Goal: Check status: Check status

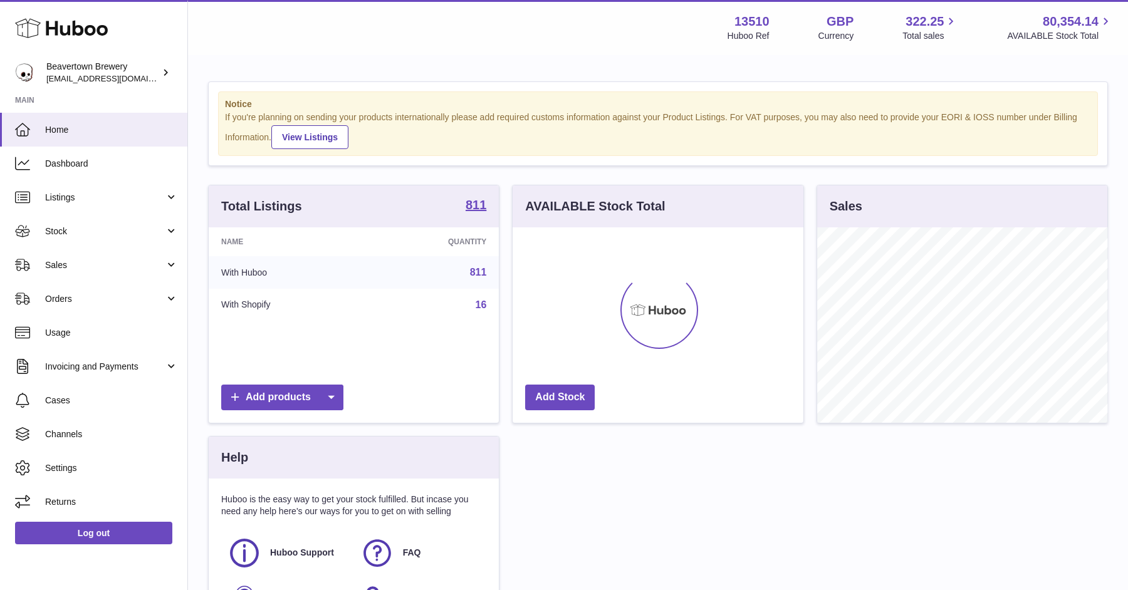
scroll to position [195, 290]
click at [75, 297] on span "Orders" at bounding box center [105, 299] width 120 height 12
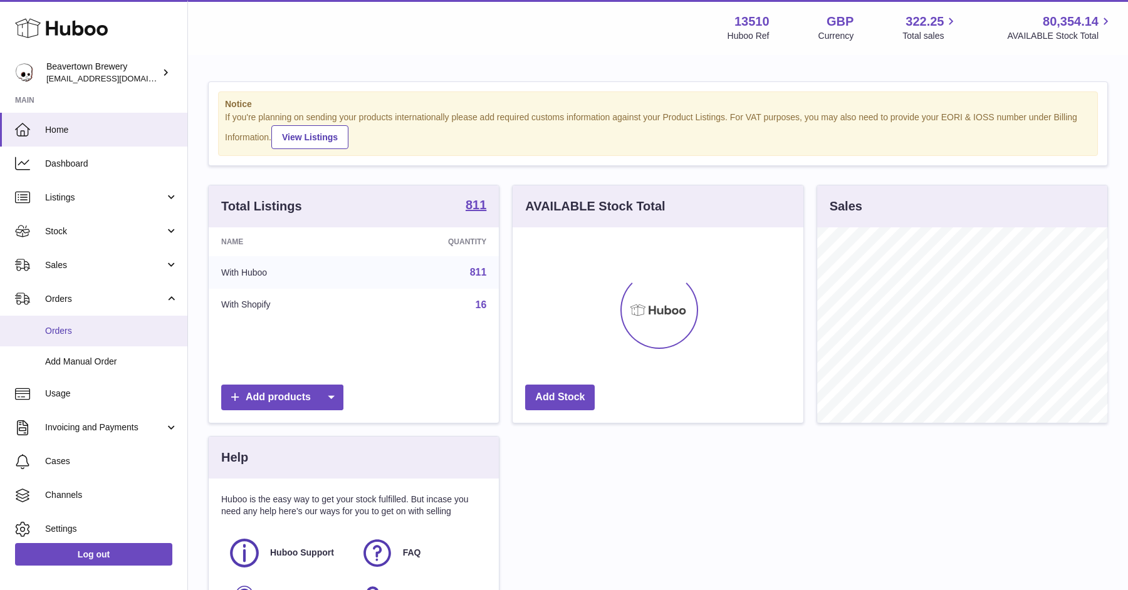
click at [70, 335] on span "Orders" at bounding box center [111, 331] width 133 height 12
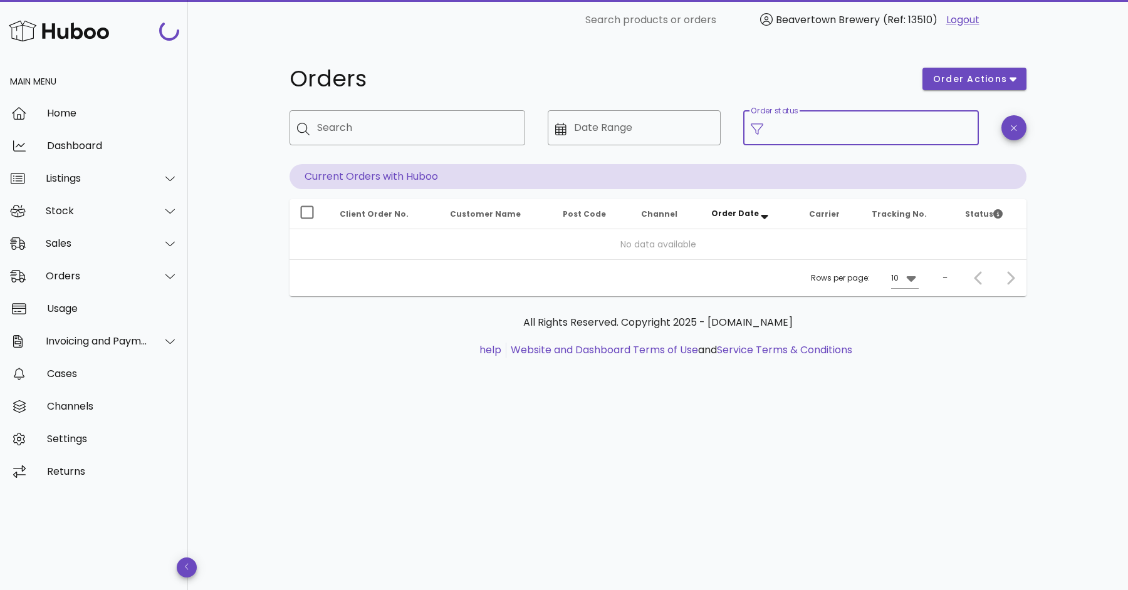
click at [885, 132] on input "Order status" at bounding box center [871, 128] width 201 height 20
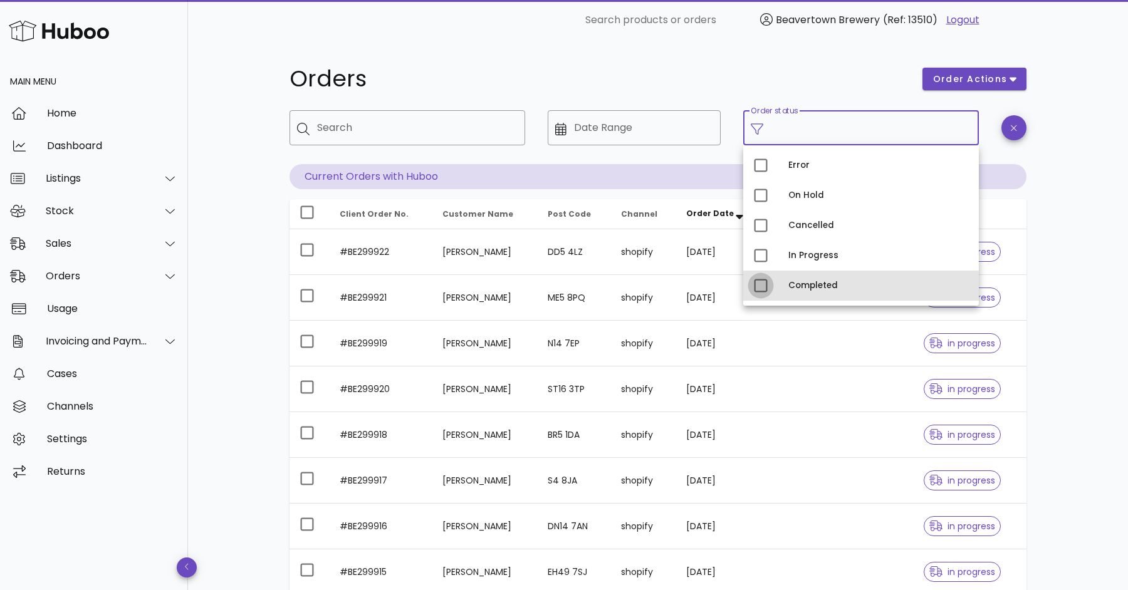
click at [766, 285] on div at bounding box center [760, 285] width 21 height 21
type input "**********"
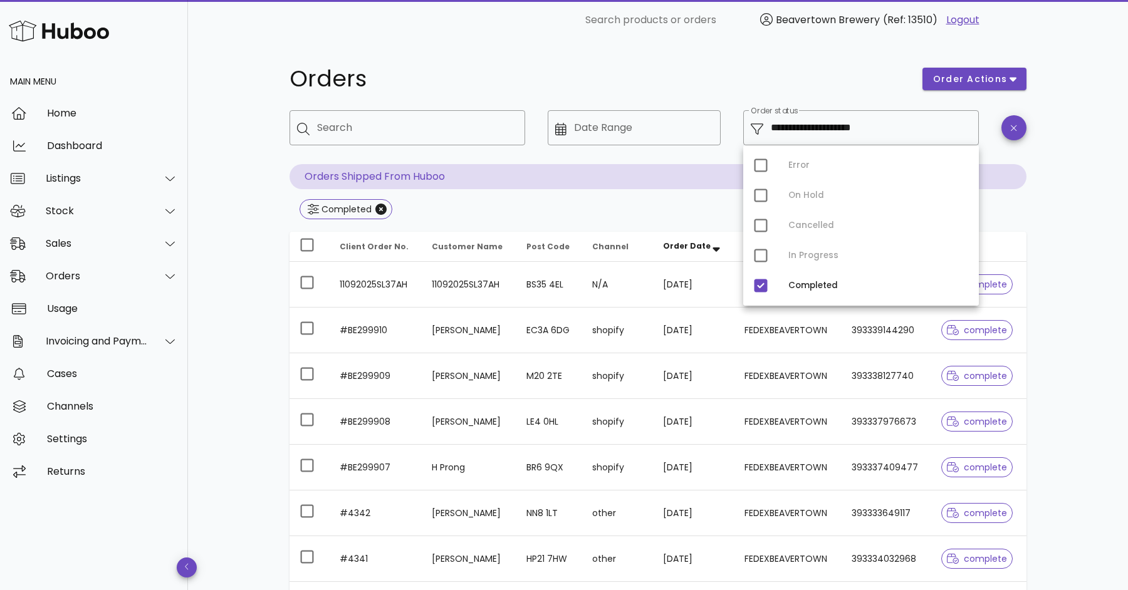
click at [1108, 204] on div "**********" at bounding box center [658, 448] width 940 height 817
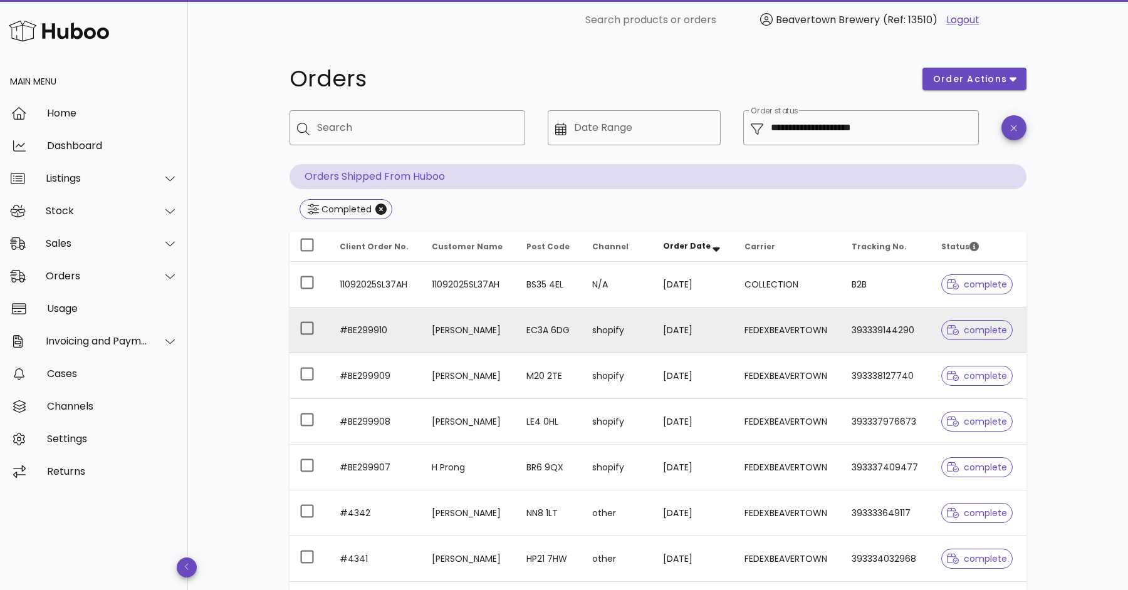
click at [407, 320] on td "#BE299910" at bounding box center [376, 331] width 92 height 46
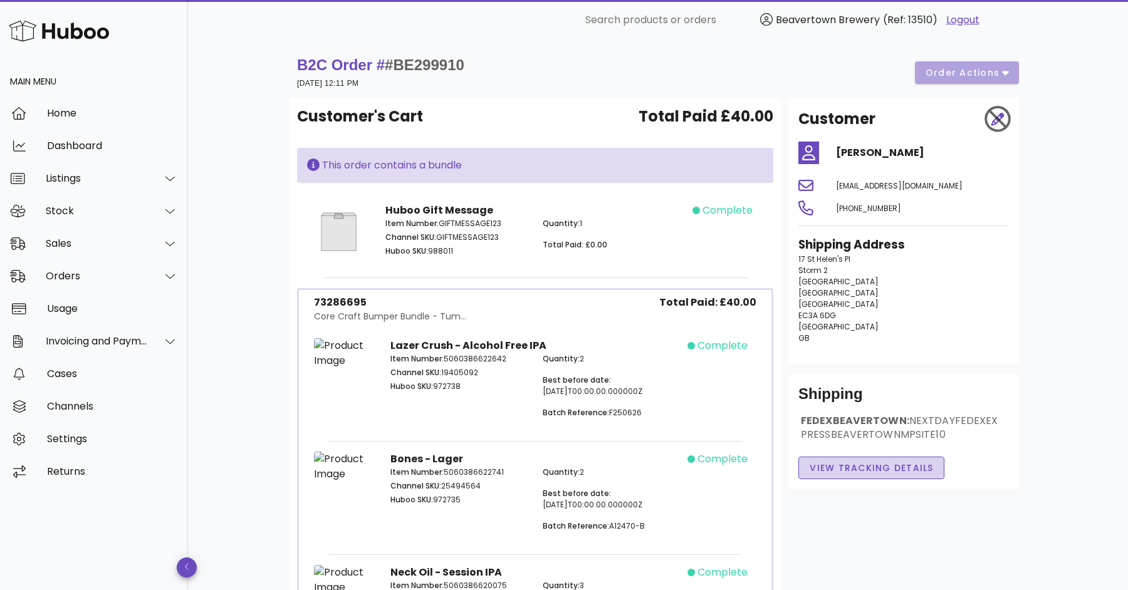
click at [915, 475] on span "View Tracking details" at bounding box center [871, 468] width 125 height 13
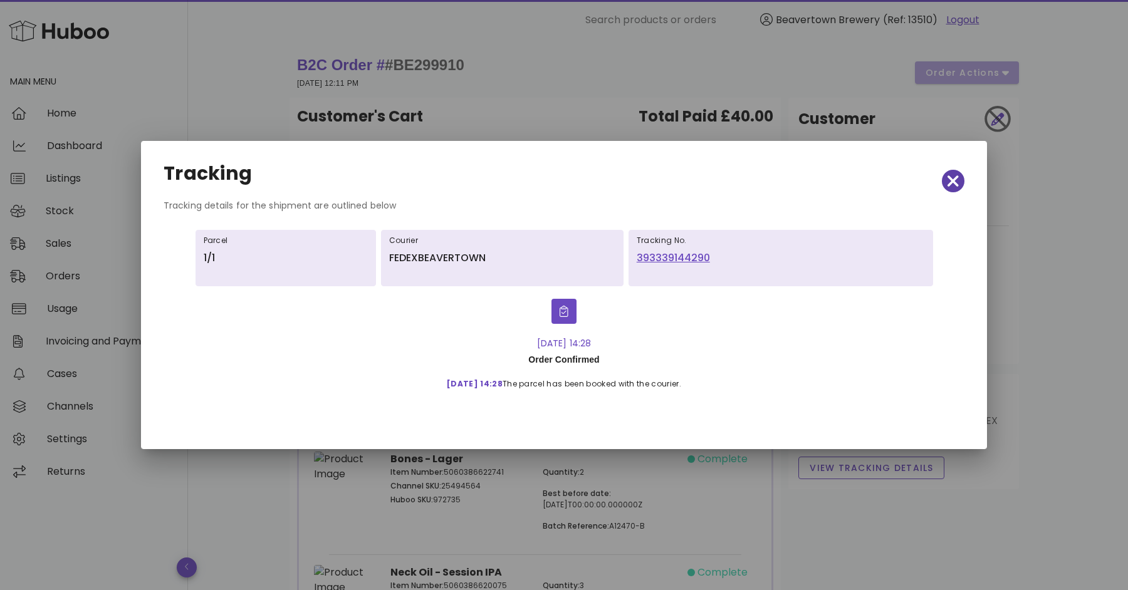
click at [955, 182] on icon "button" at bounding box center [953, 181] width 11 height 11
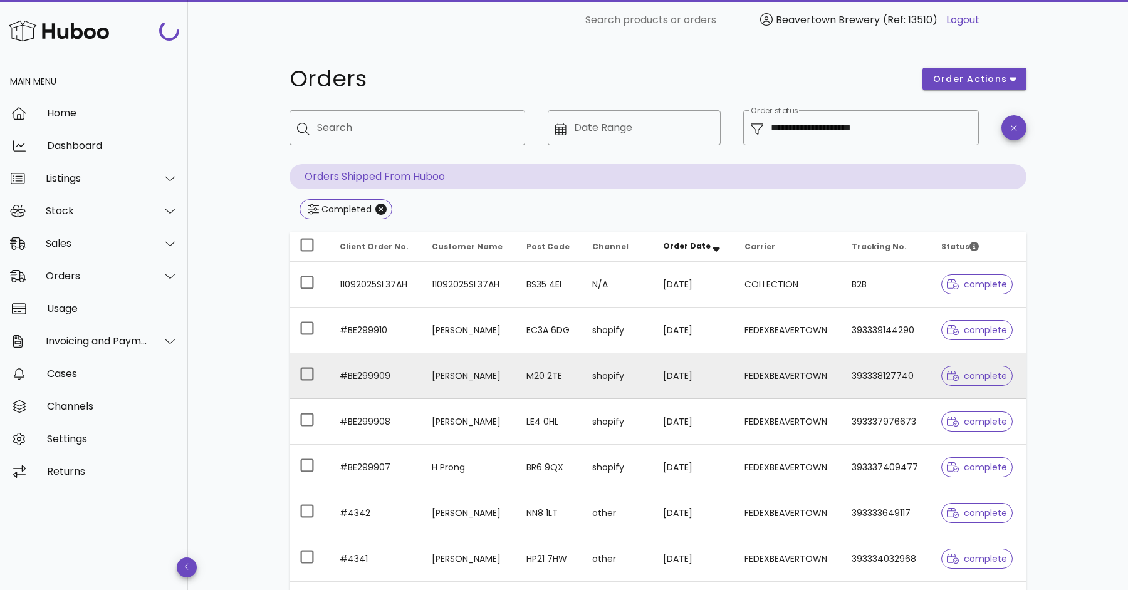
scroll to position [264, 0]
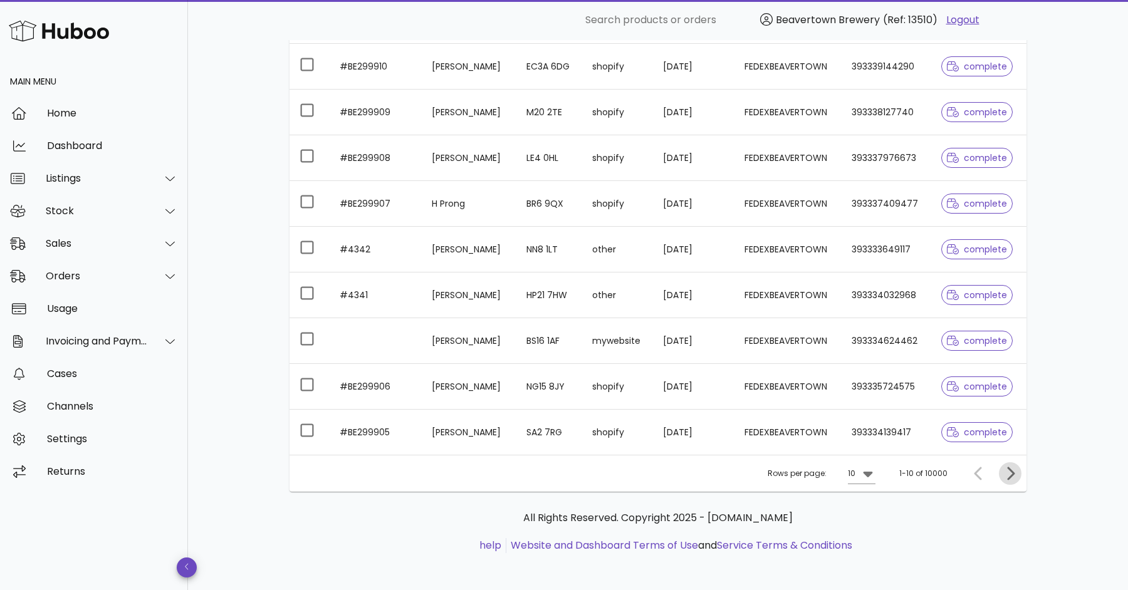
click at [1014, 474] on icon "Next page" at bounding box center [1010, 473] width 15 height 15
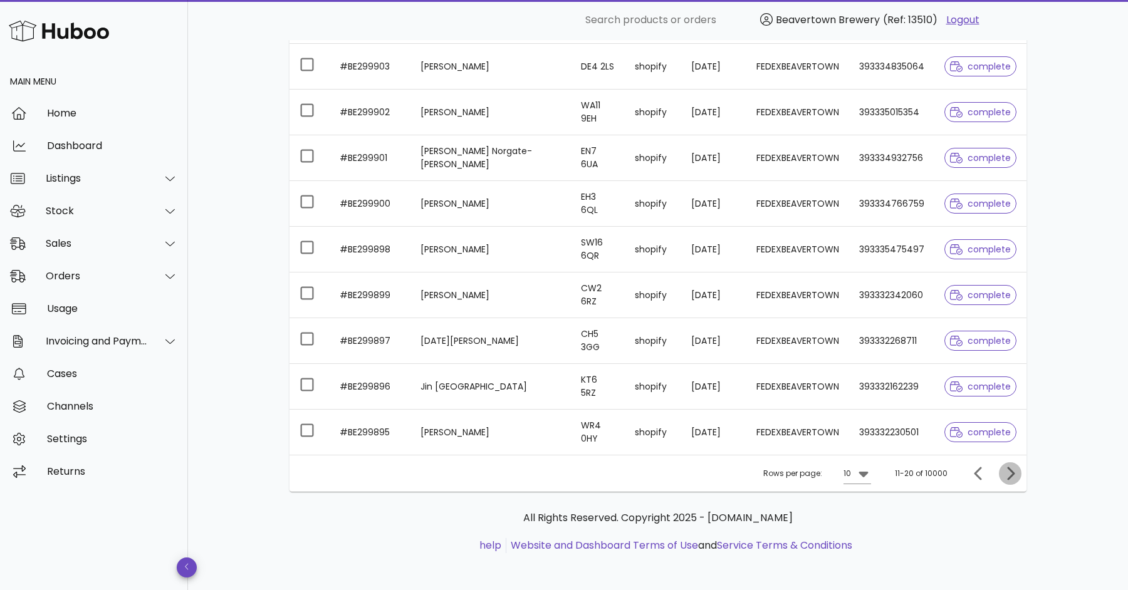
click at [1013, 473] on icon "Next page" at bounding box center [1010, 473] width 15 height 15
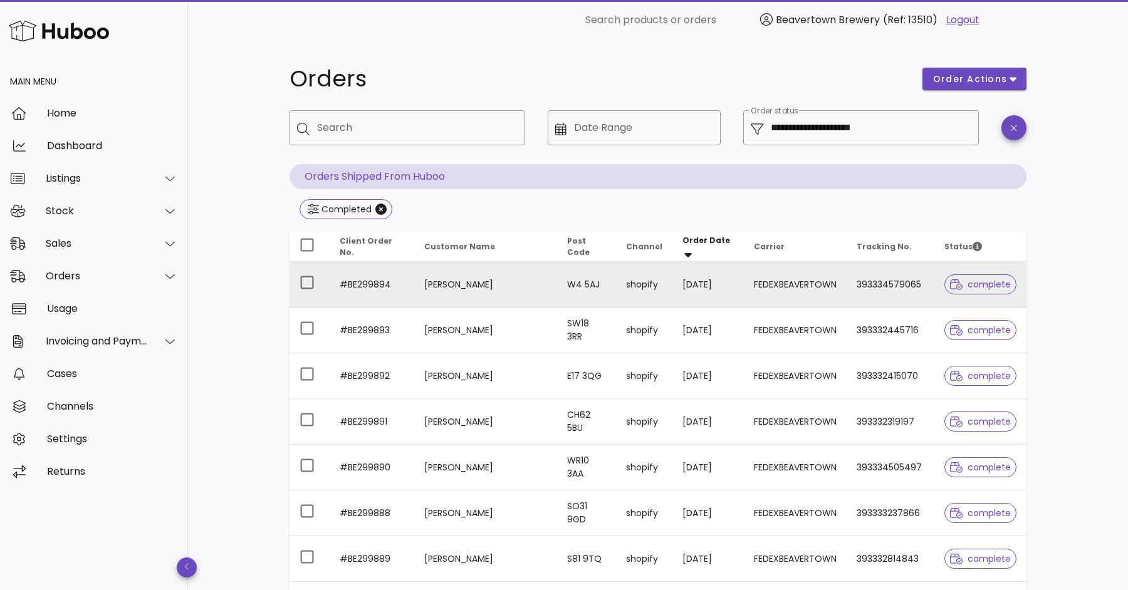
click at [759, 279] on td "FEDEXBEAVERTOWN" at bounding box center [795, 285] width 103 height 46
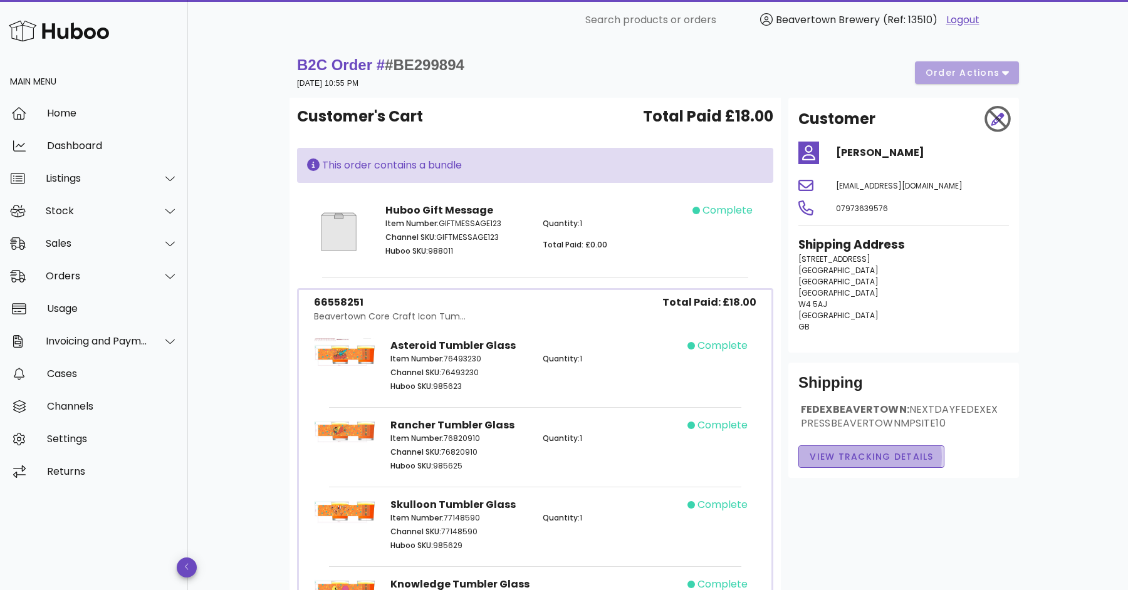
click at [918, 464] on span "View Tracking details" at bounding box center [871, 457] width 125 height 13
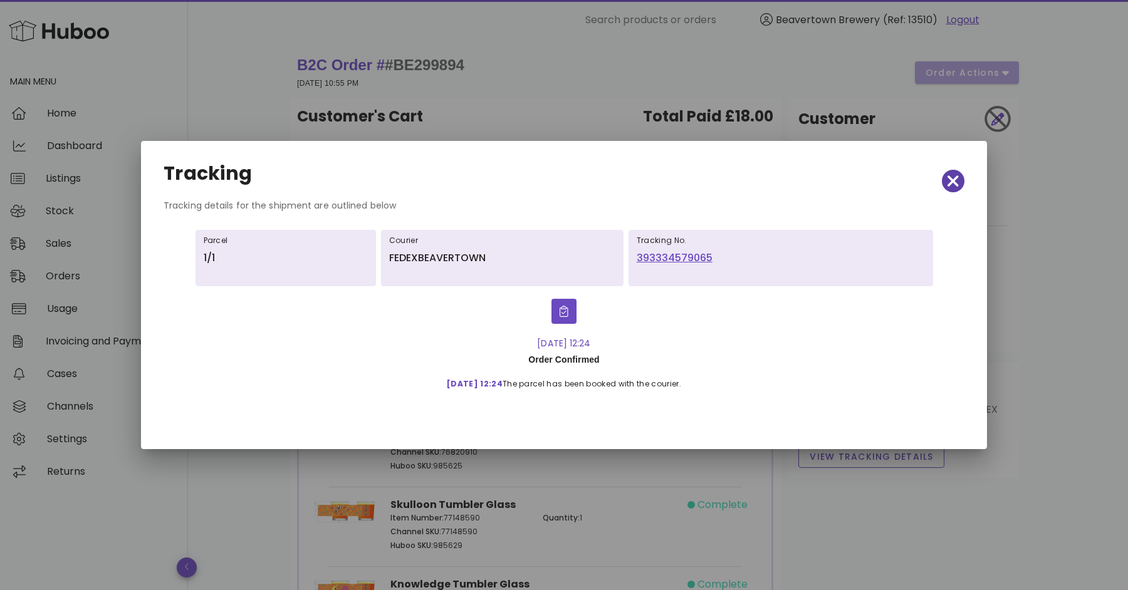
click at [962, 184] on span "button" at bounding box center [953, 181] width 23 height 18
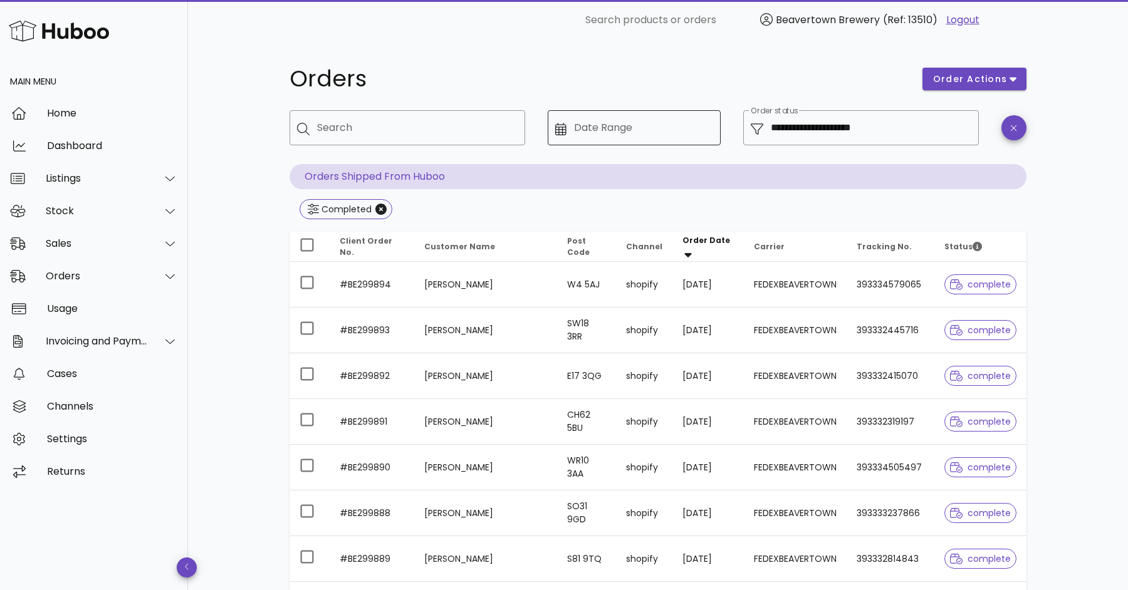
click at [609, 126] on div "Date Range" at bounding box center [644, 127] width 140 height 35
click at [562, 137] on div "​ Date Range" at bounding box center [634, 127] width 173 height 35
click at [591, 127] on input "Date Range" at bounding box center [644, 128] width 140 height 20
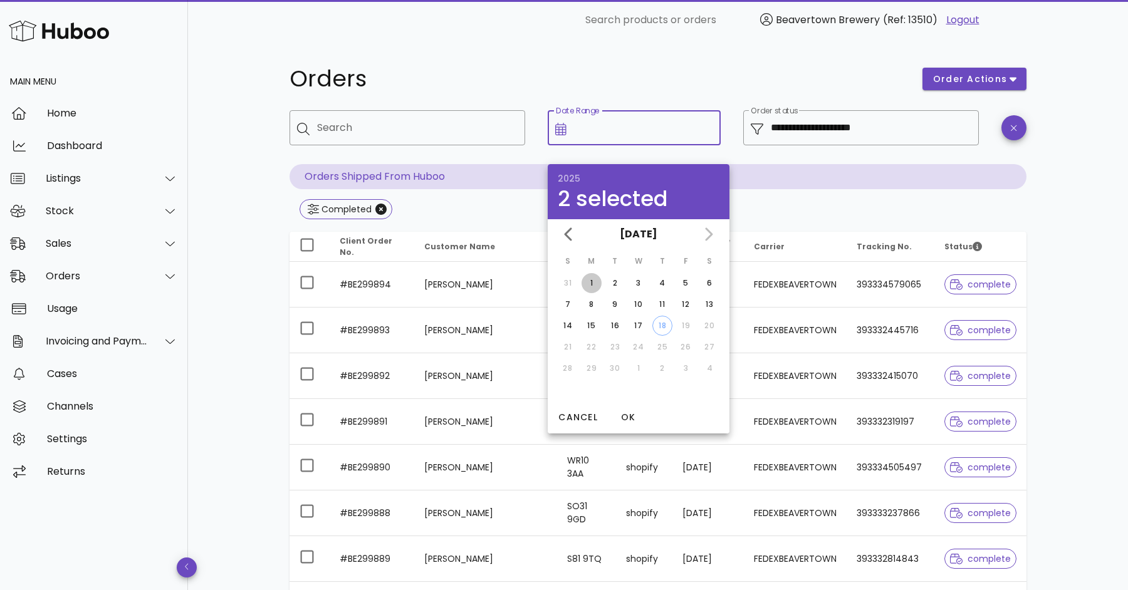
click at [594, 280] on div "1" at bounding box center [592, 283] width 20 height 11
click at [609, 285] on div "2" at bounding box center [615, 283] width 20 height 11
type input "**********"
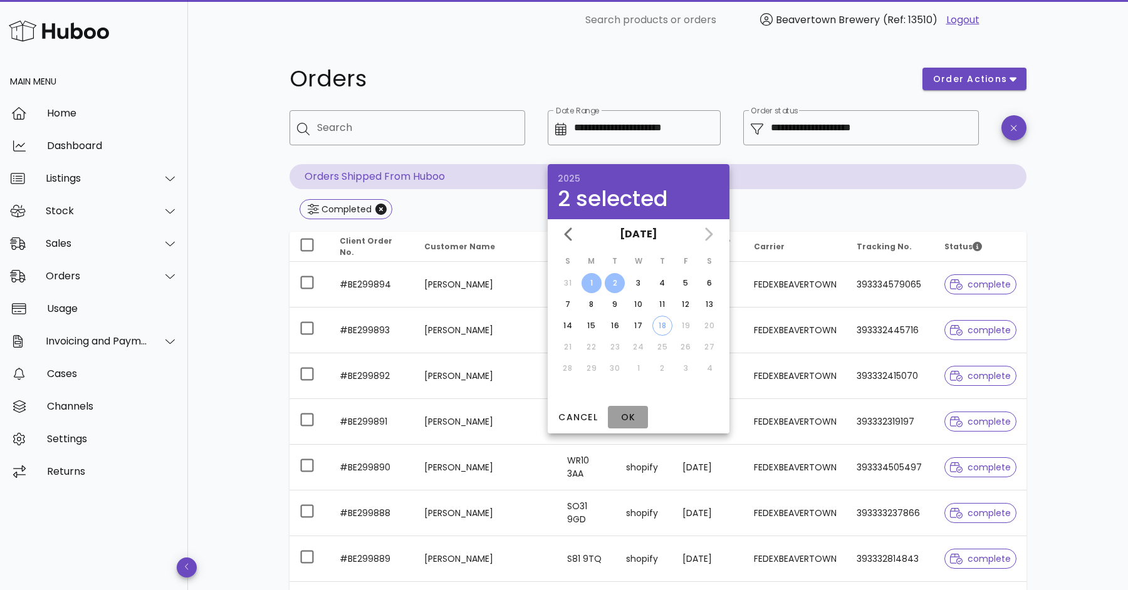
click at [627, 420] on span "OK" at bounding box center [628, 417] width 30 height 13
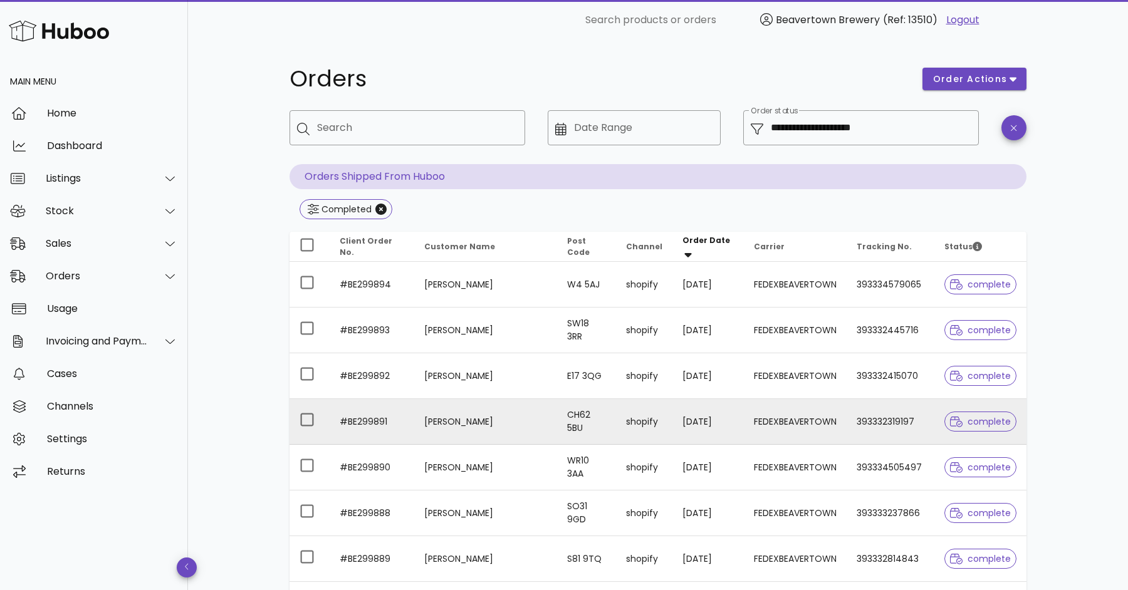
type input "**********"
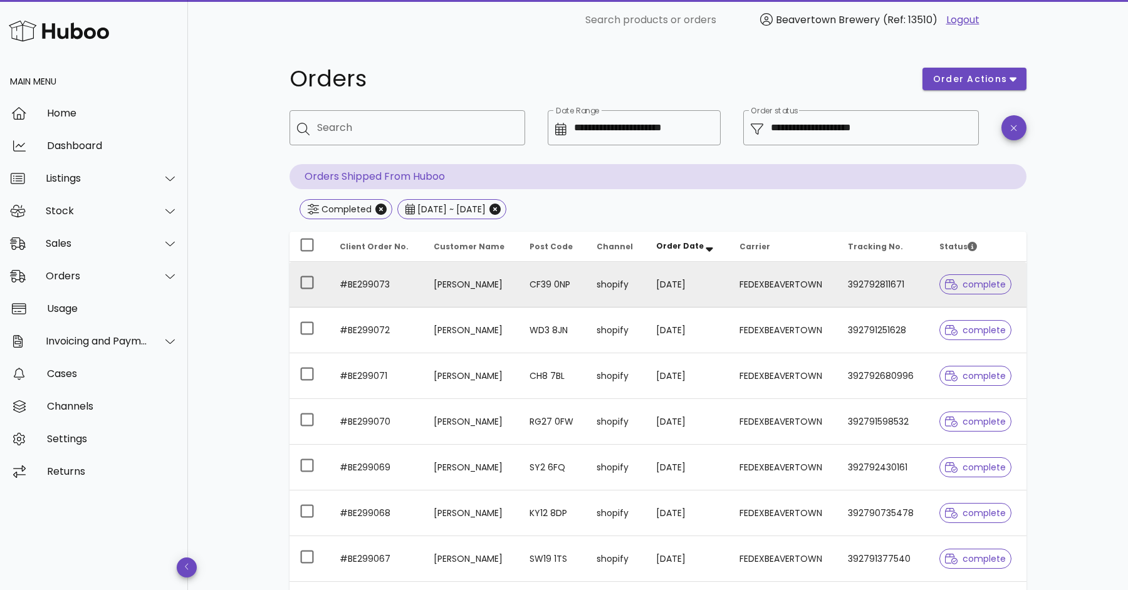
click at [867, 288] on td "392792811671" at bounding box center [884, 285] width 92 height 46
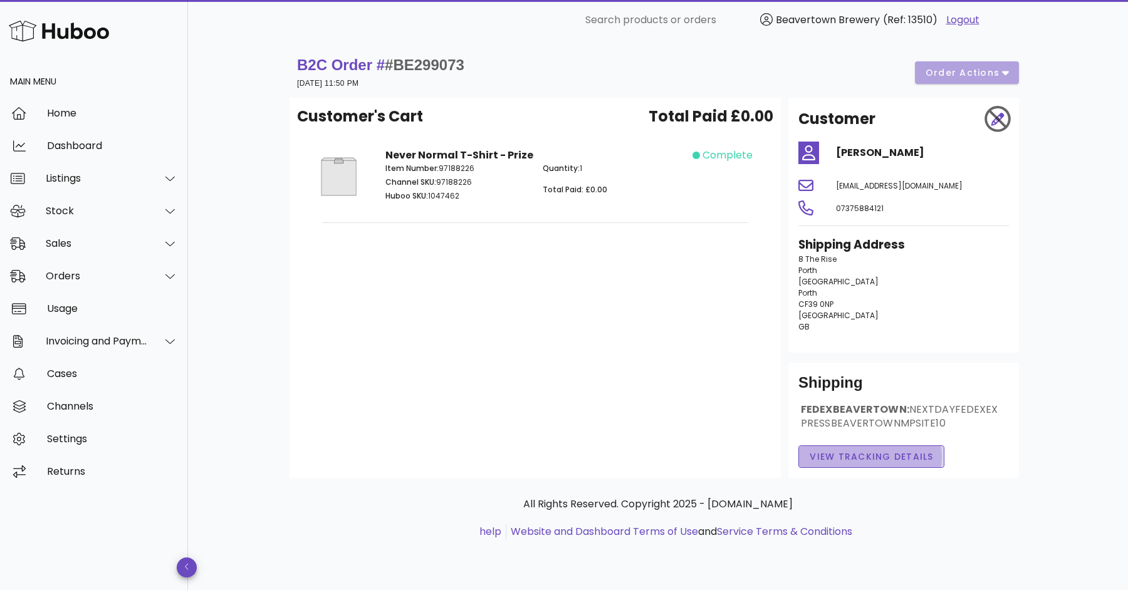
click at [869, 464] on span "View Tracking details" at bounding box center [871, 457] width 125 height 13
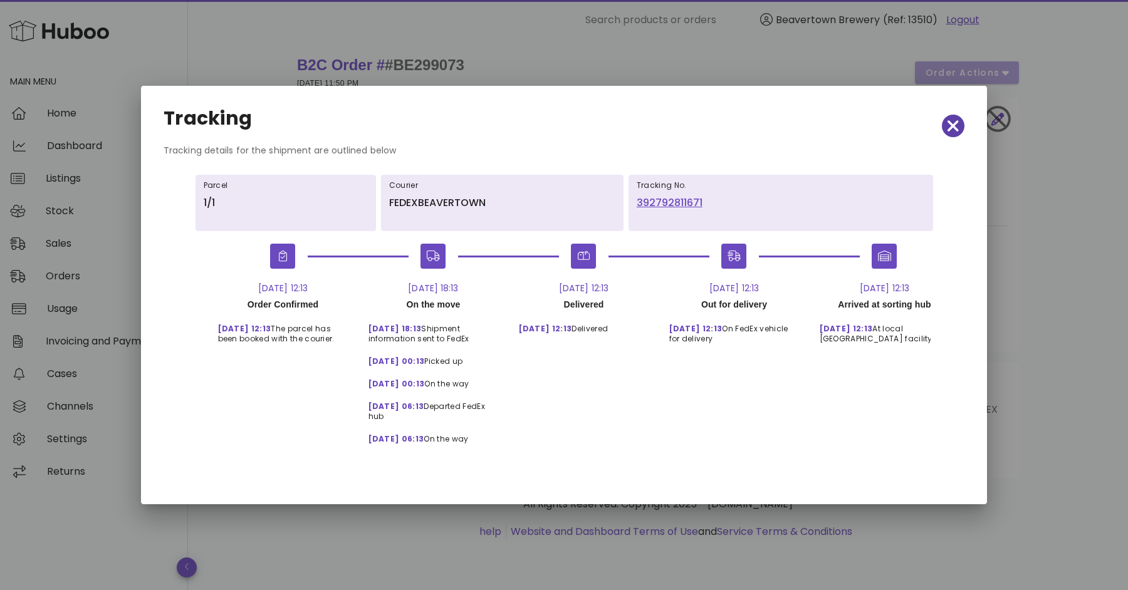
click at [951, 130] on icon "button" at bounding box center [953, 126] width 11 height 18
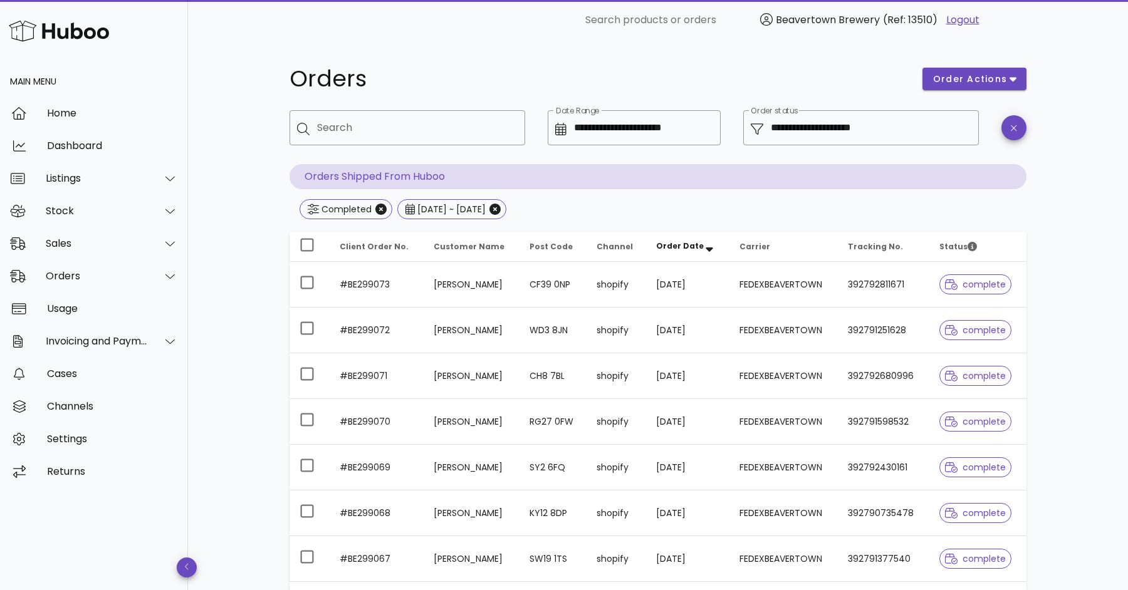
click at [755, 242] on span "Carrier" at bounding box center [755, 246] width 31 height 11
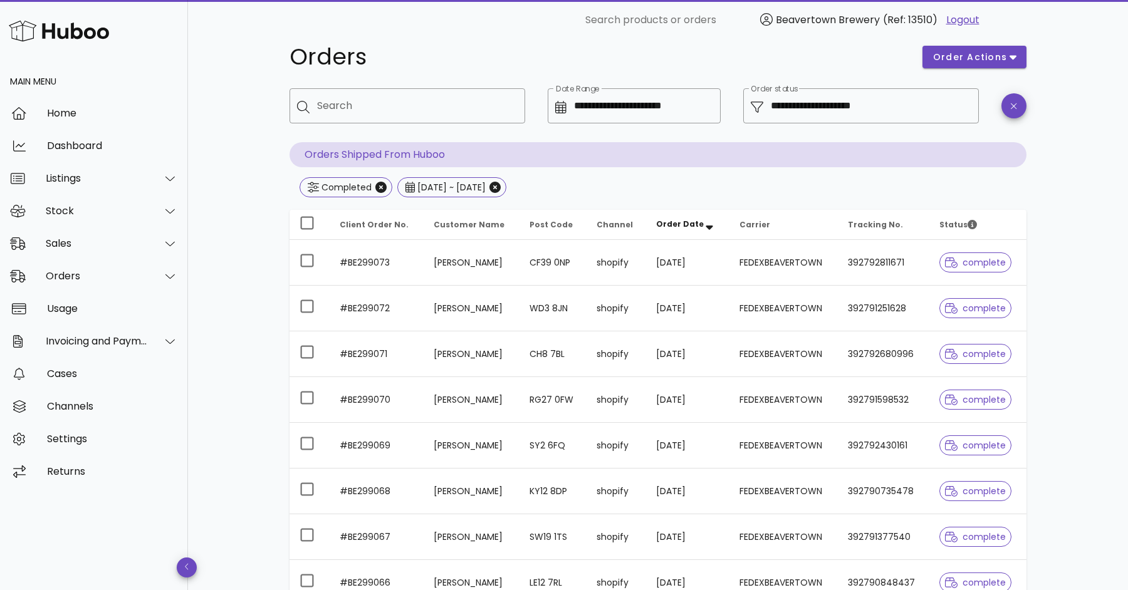
scroll to position [264, 0]
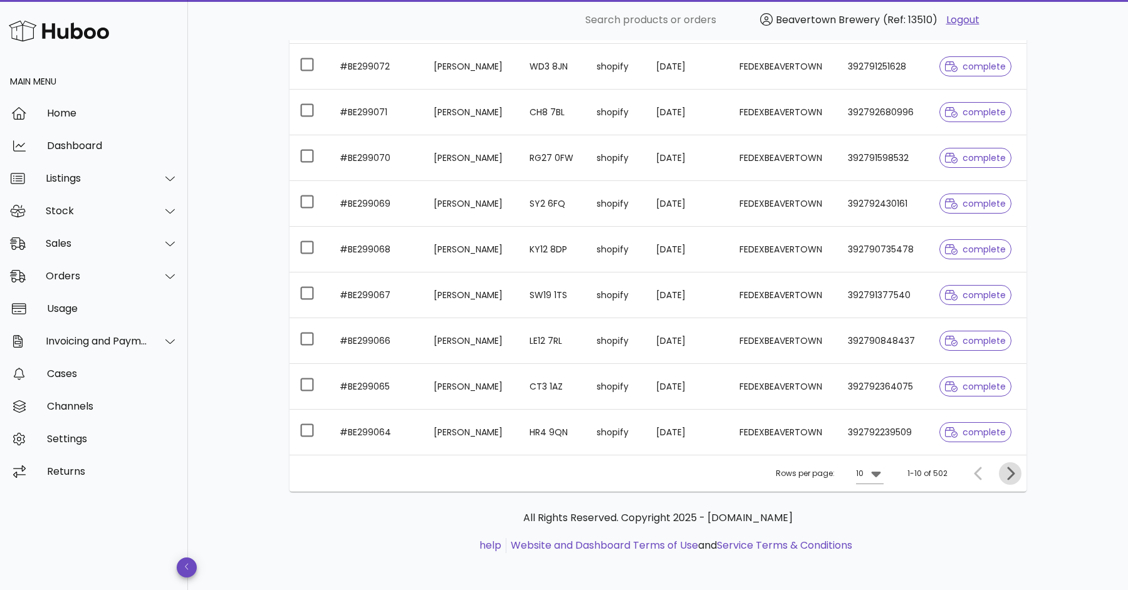
click at [1015, 468] on icon "Next page" at bounding box center [1010, 473] width 15 height 15
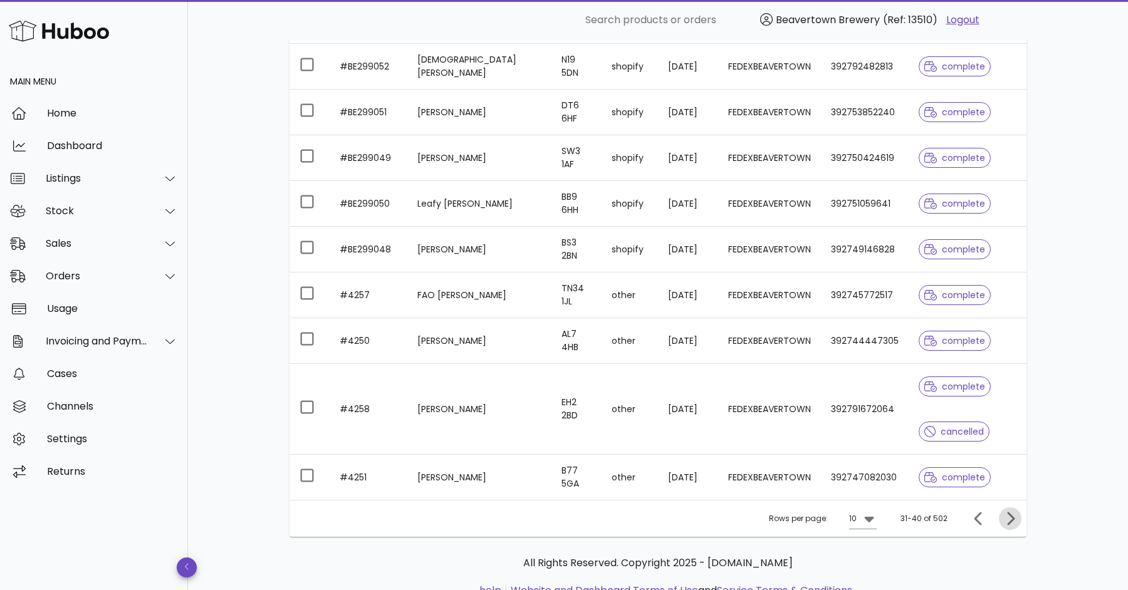
click at [1009, 516] on icon "Next page" at bounding box center [1010, 518] width 15 height 15
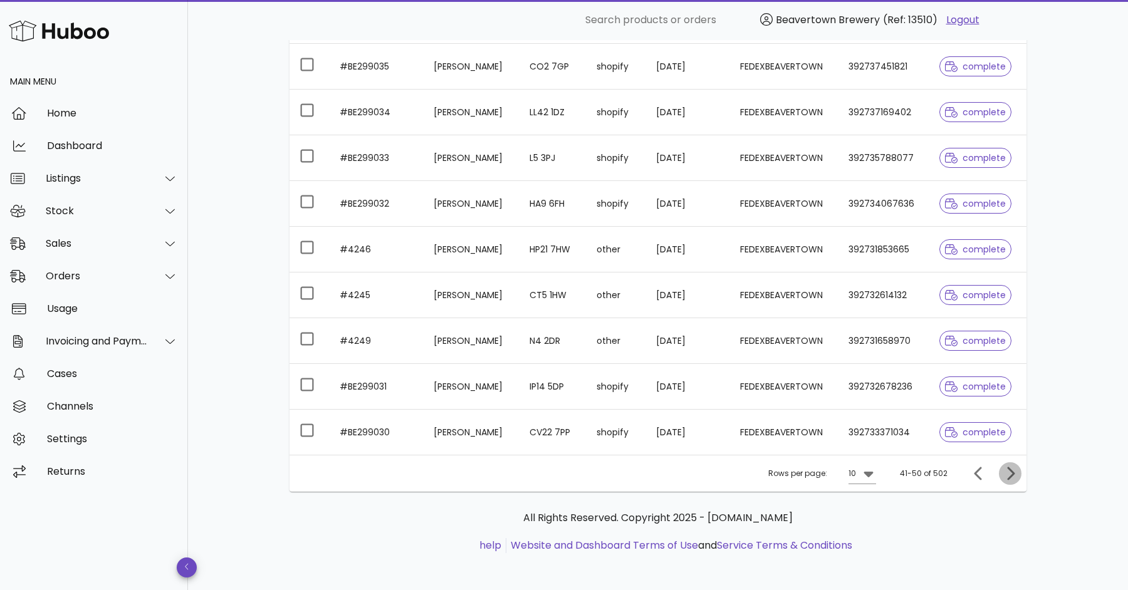
click at [1010, 466] on icon "Next page" at bounding box center [1010, 473] width 15 height 15
click at [1016, 471] on icon "Next page" at bounding box center [1010, 473] width 15 height 15
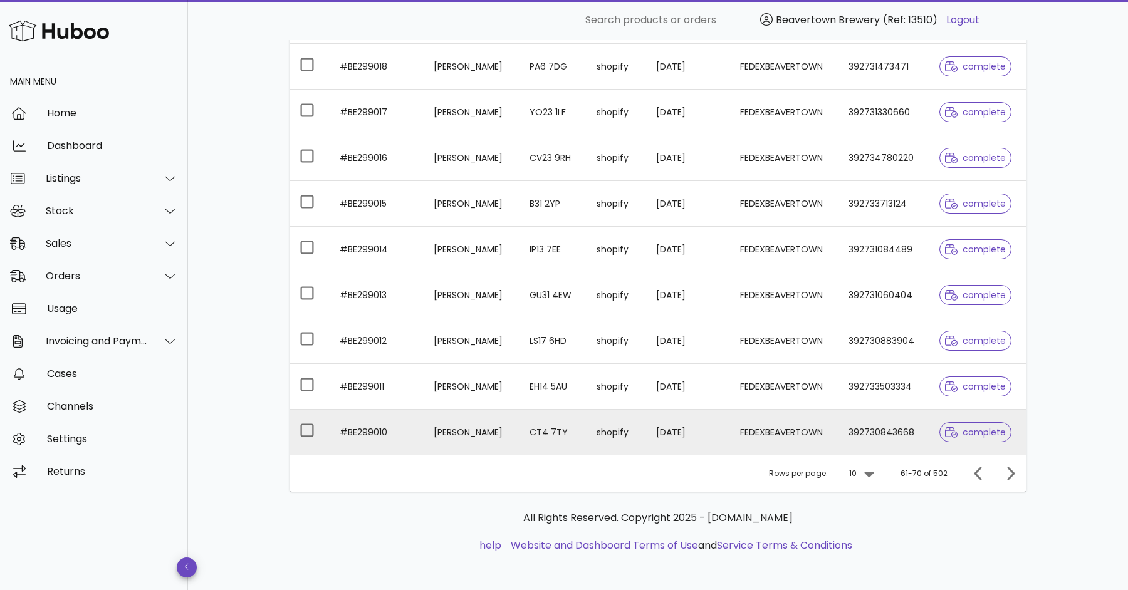
click at [660, 424] on td "01/09/2025" at bounding box center [687, 432] width 83 height 45
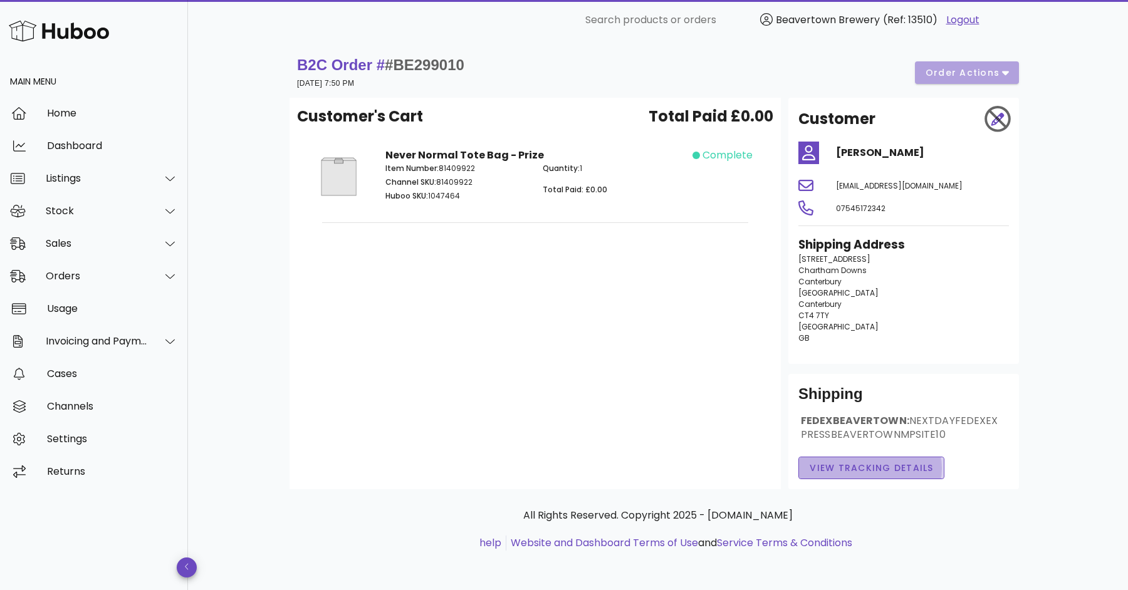
click at [910, 475] on span "View Tracking details" at bounding box center [871, 468] width 125 height 13
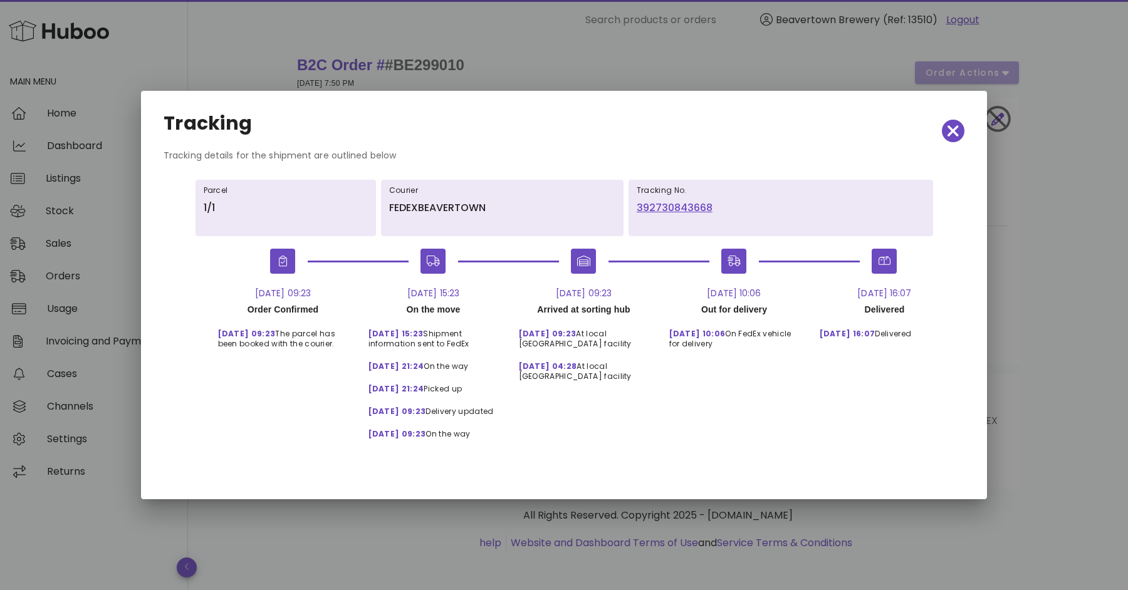
click at [701, 209] on link "392730843668" at bounding box center [781, 208] width 288 height 15
click at [948, 134] on icon "button" at bounding box center [953, 131] width 11 height 18
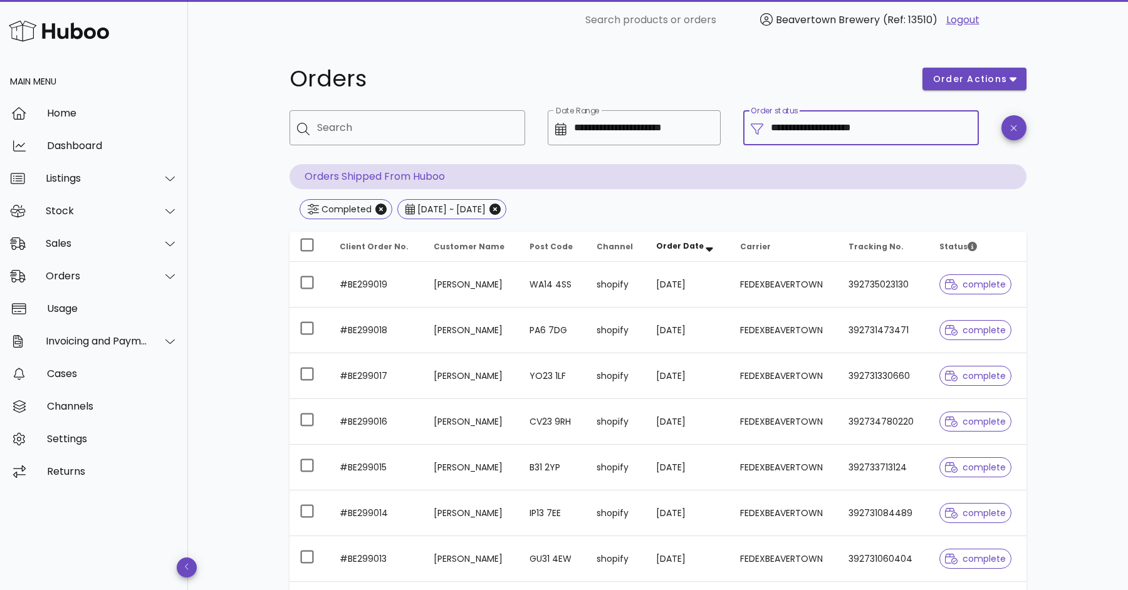
click at [911, 130] on input "**********" at bounding box center [871, 128] width 201 height 20
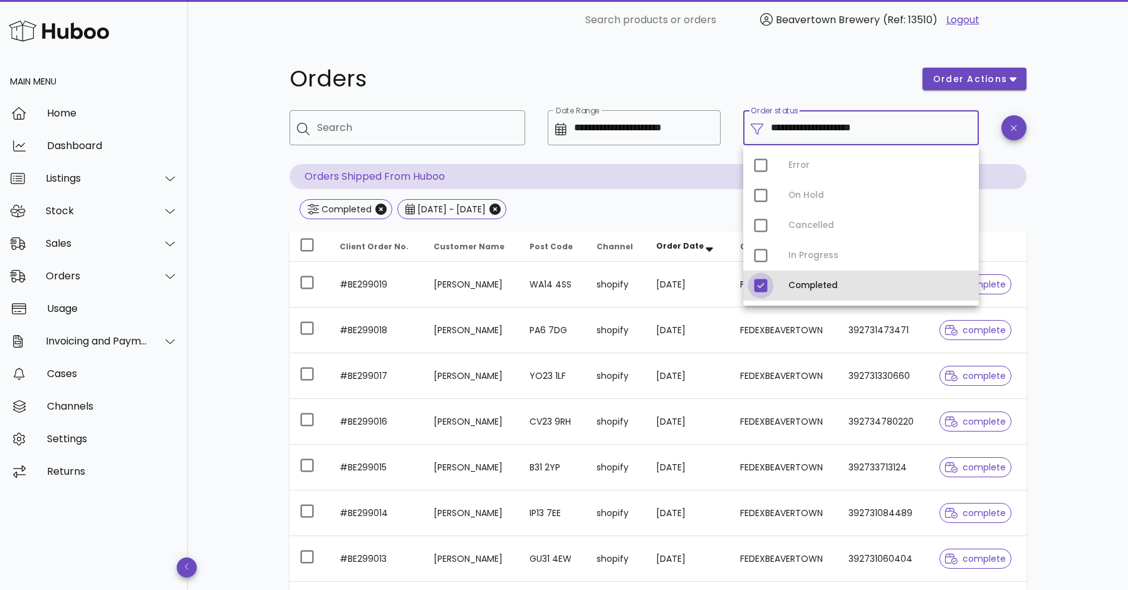
click at [763, 286] on div at bounding box center [760, 285] width 21 height 21
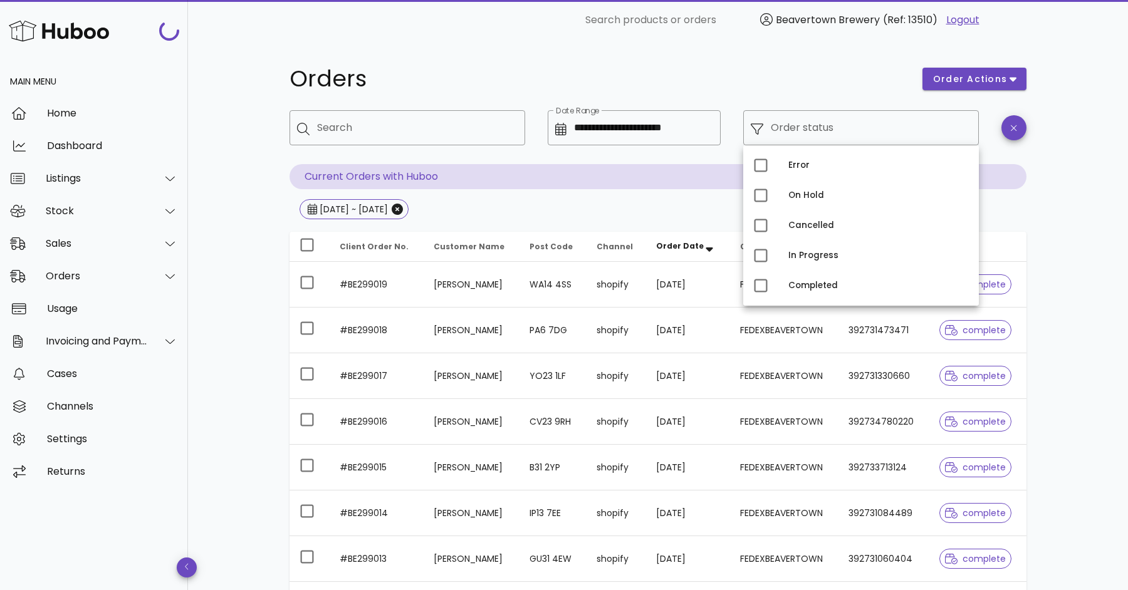
click at [265, 154] on div "**********" at bounding box center [658, 448] width 797 height 817
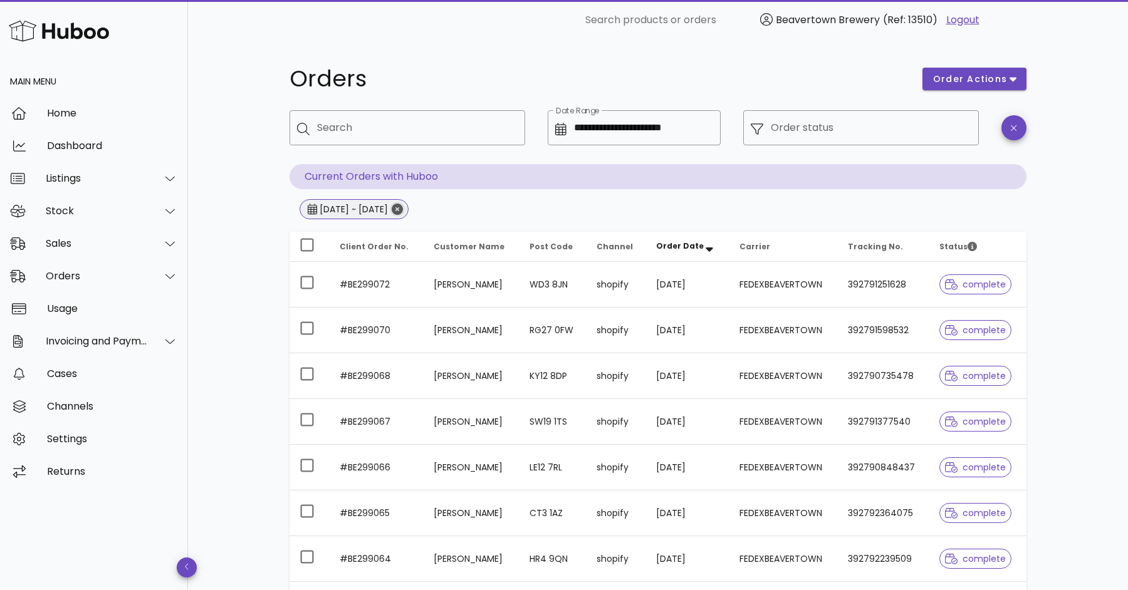
click at [403, 211] on icon "Close" at bounding box center [397, 209] width 11 height 11
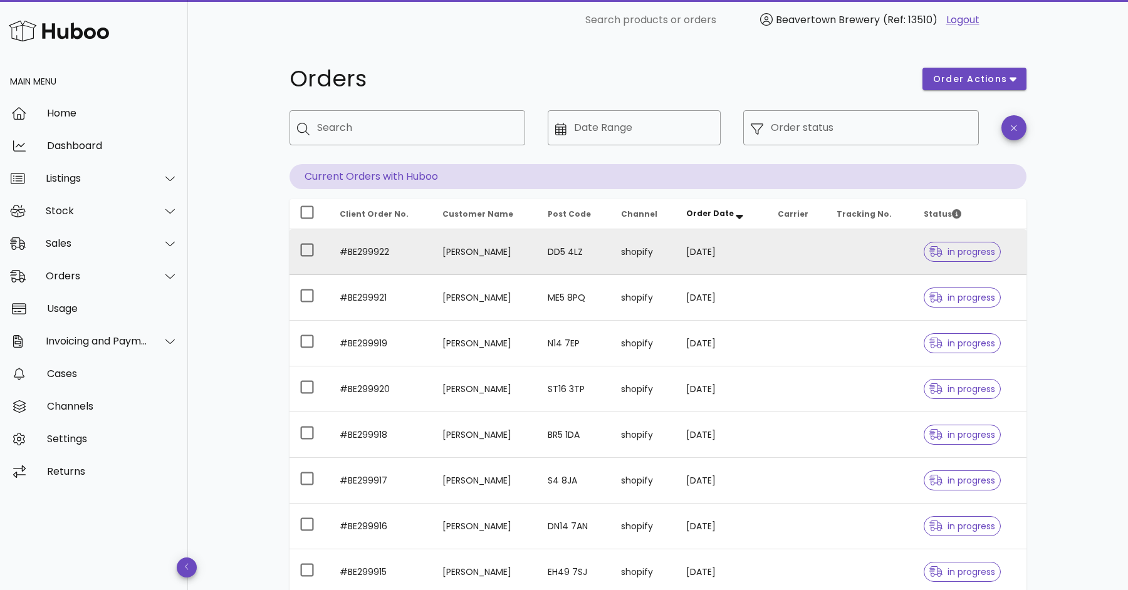
click at [505, 255] on td "[PERSON_NAME]" at bounding box center [485, 252] width 105 height 46
click at [689, 245] on td "[DATE]" at bounding box center [722, 252] width 92 height 46
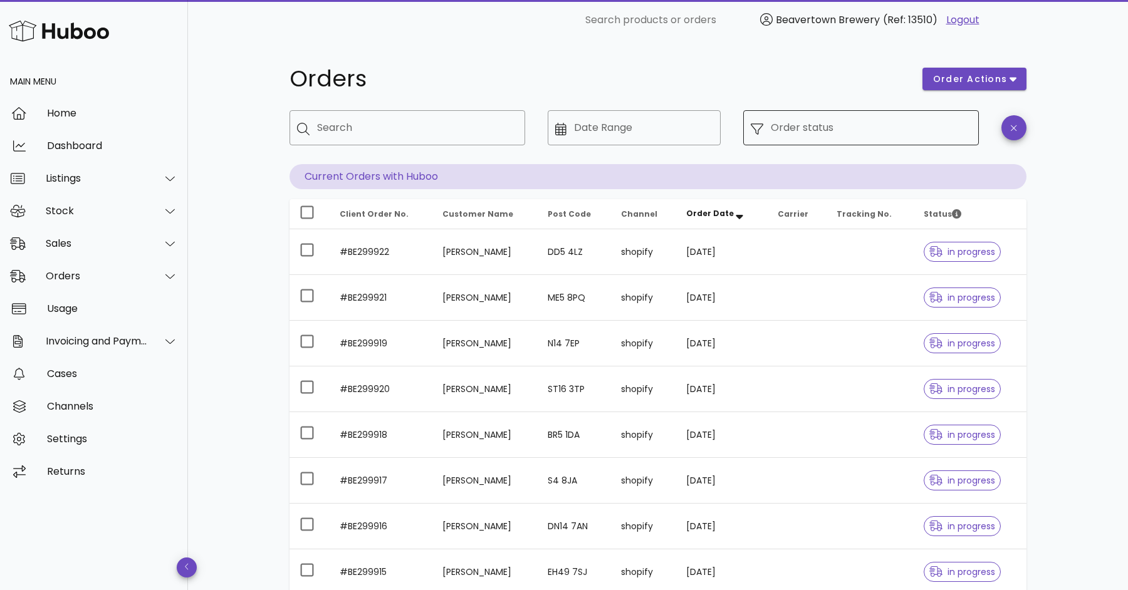
click at [838, 134] on input "Order status" at bounding box center [871, 128] width 201 height 20
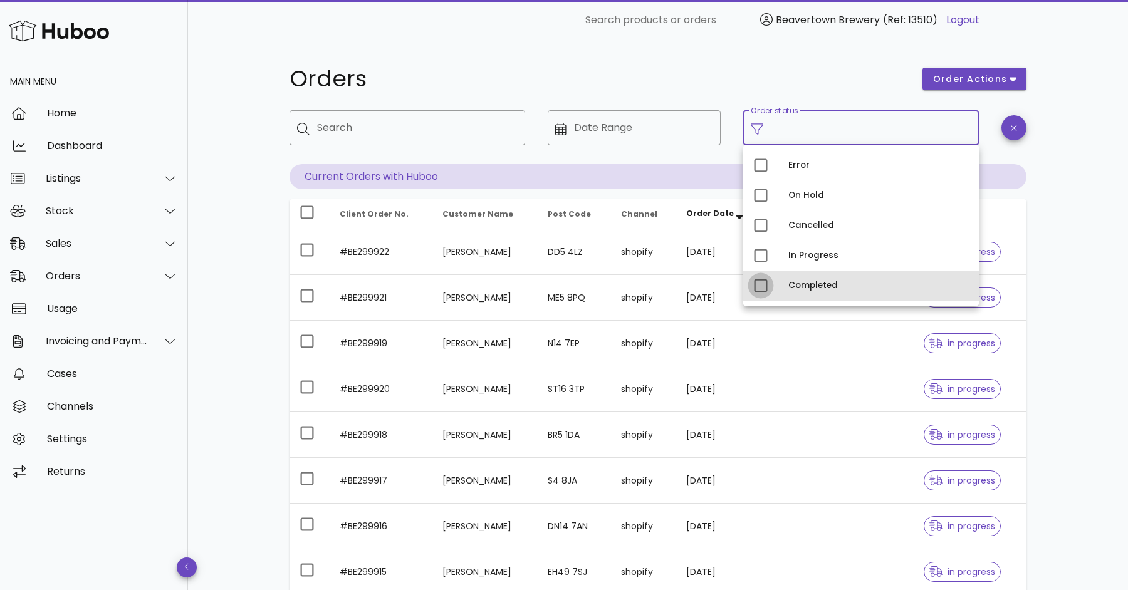
click at [764, 290] on div at bounding box center [760, 285] width 21 height 21
type input "**********"
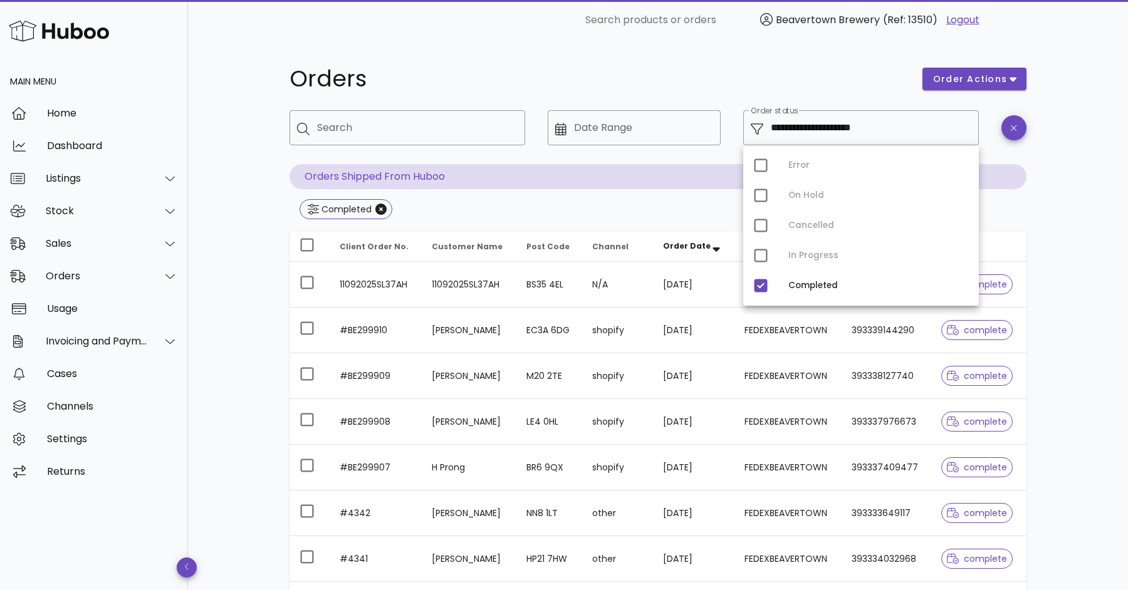
click at [774, 55] on div "**********" at bounding box center [658, 448] width 797 height 817
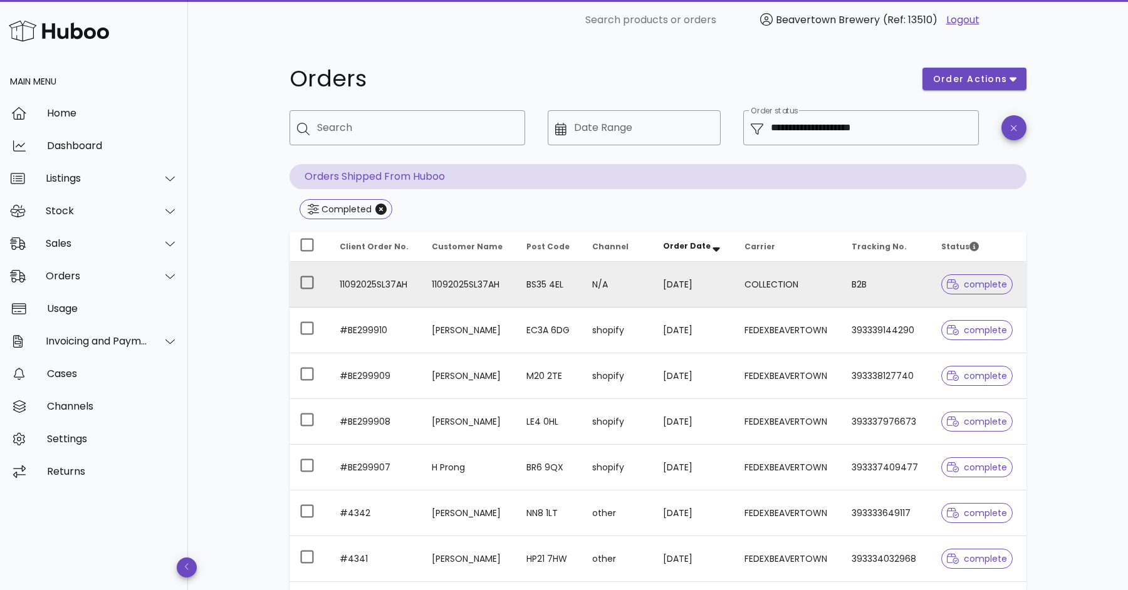
click at [709, 290] on td "[DATE]" at bounding box center [694, 285] width 82 height 46
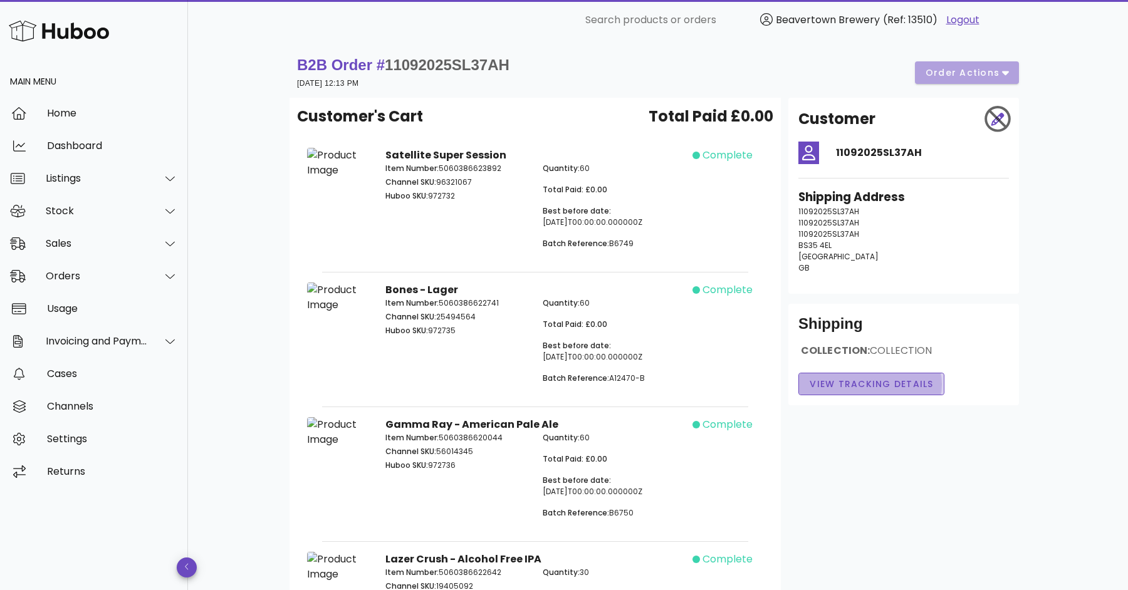
click at [842, 386] on span "View Tracking details" at bounding box center [871, 384] width 125 height 13
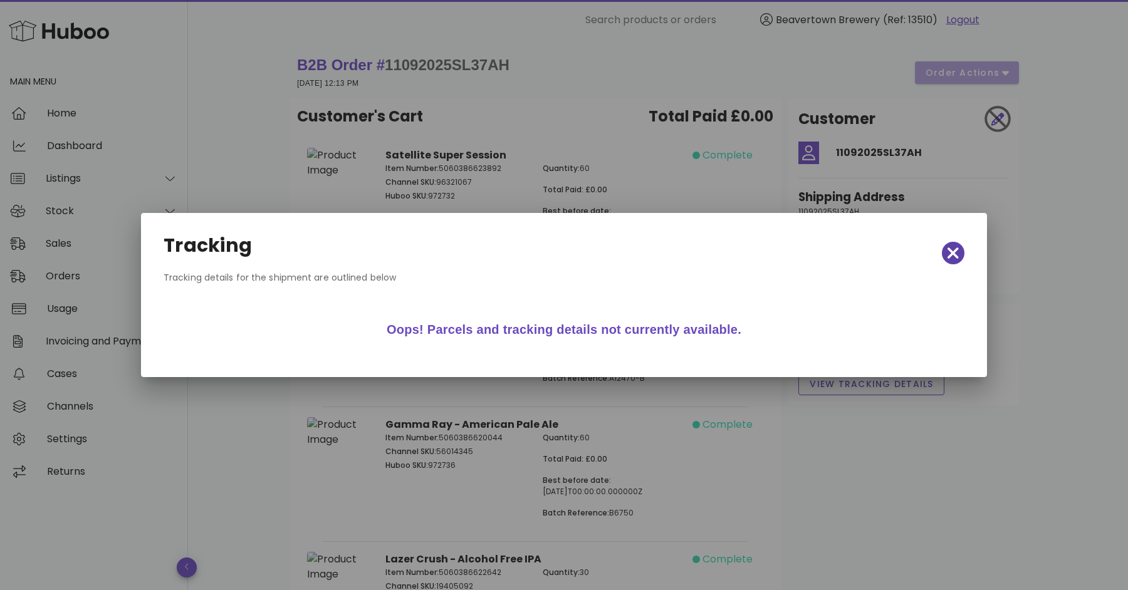
click at [958, 256] on icon "button" at bounding box center [953, 253] width 11 height 18
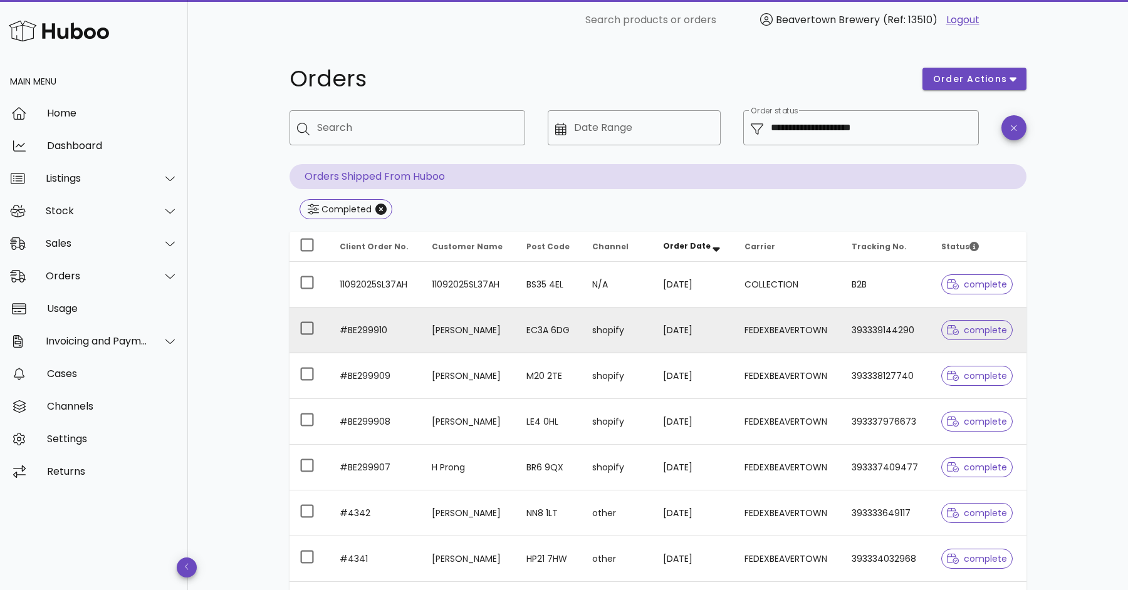
click at [566, 333] on td "EC3A 6DG" at bounding box center [549, 331] width 66 height 46
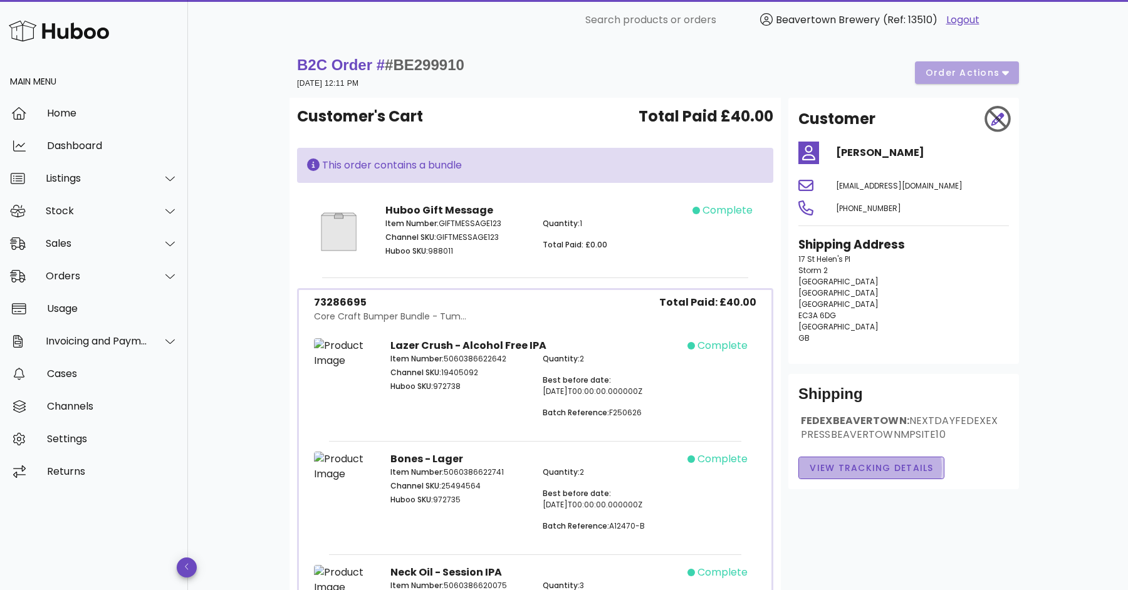
click at [871, 475] on span "View Tracking details" at bounding box center [871, 468] width 125 height 13
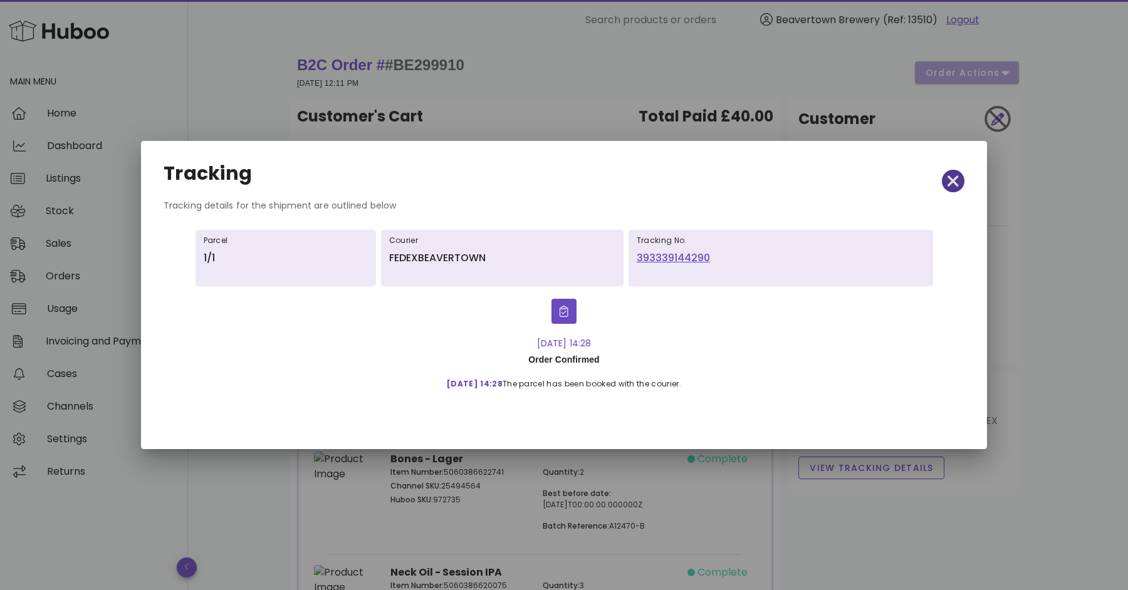
click at [957, 181] on icon "button" at bounding box center [953, 181] width 11 height 18
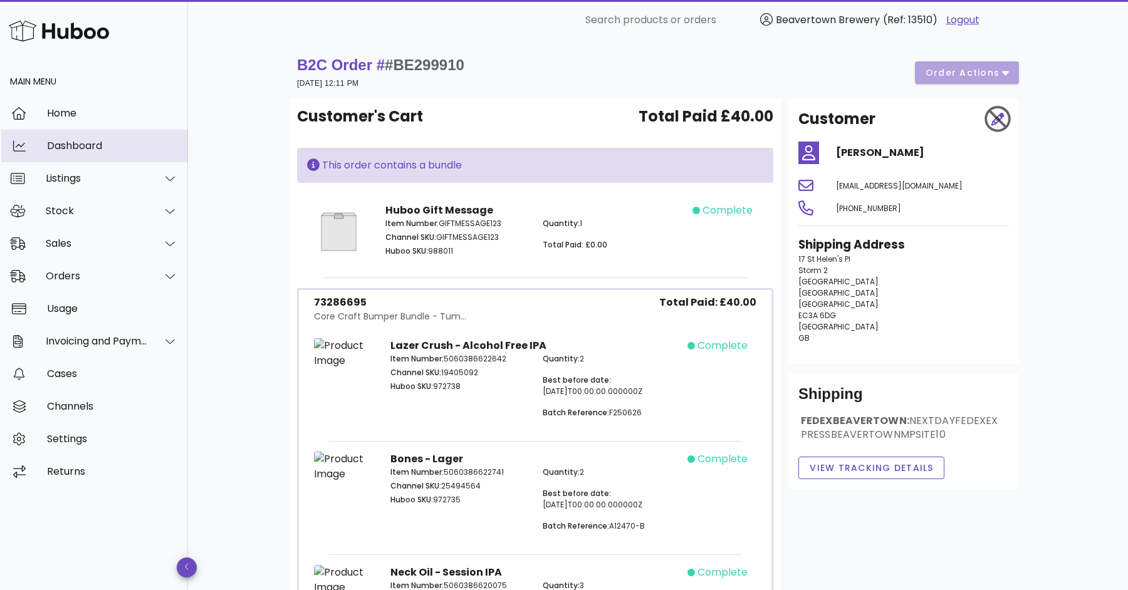
click at [107, 135] on div "Dashboard" at bounding box center [112, 145] width 131 height 27
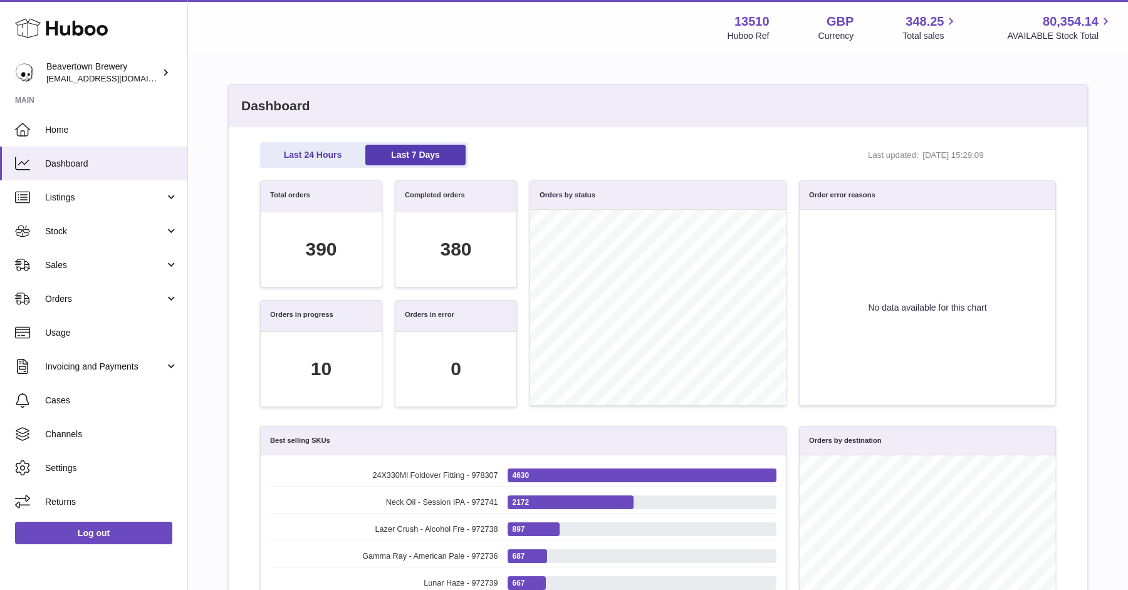
scroll to position [16, 0]
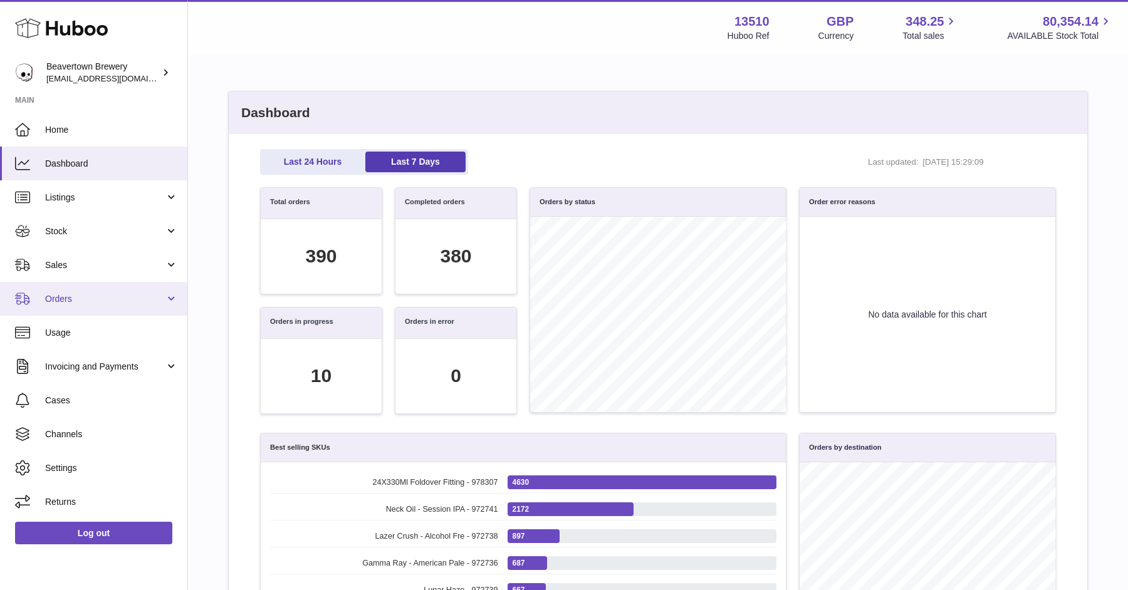
click at [74, 305] on link "Orders" at bounding box center [93, 299] width 187 height 34
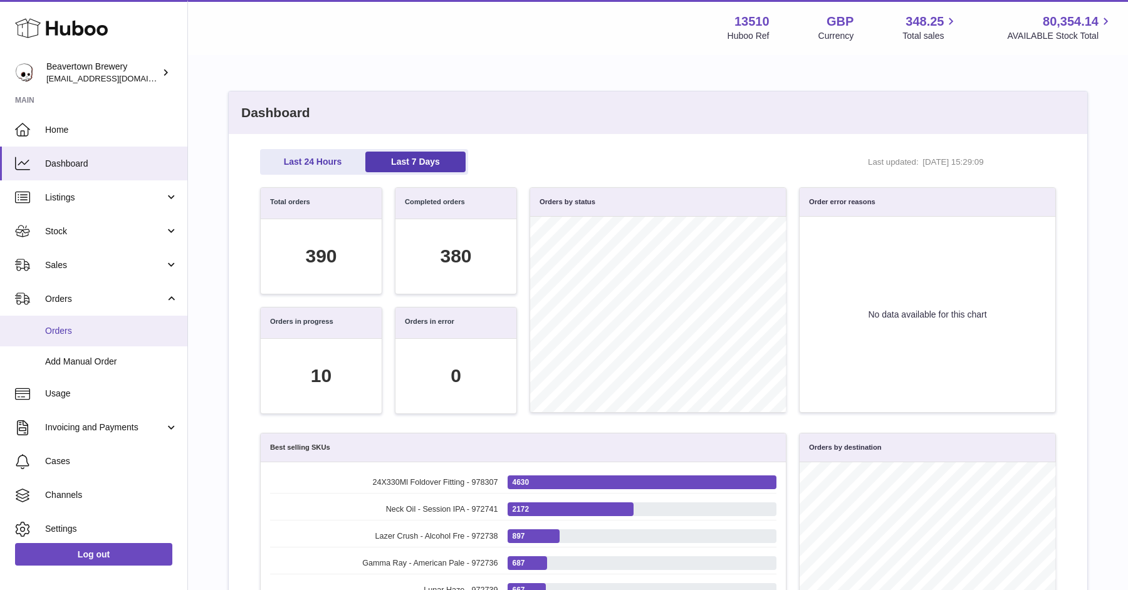
click at [80, 333] on span "Orders" at bounding box center [111, 331] width 133 height 12
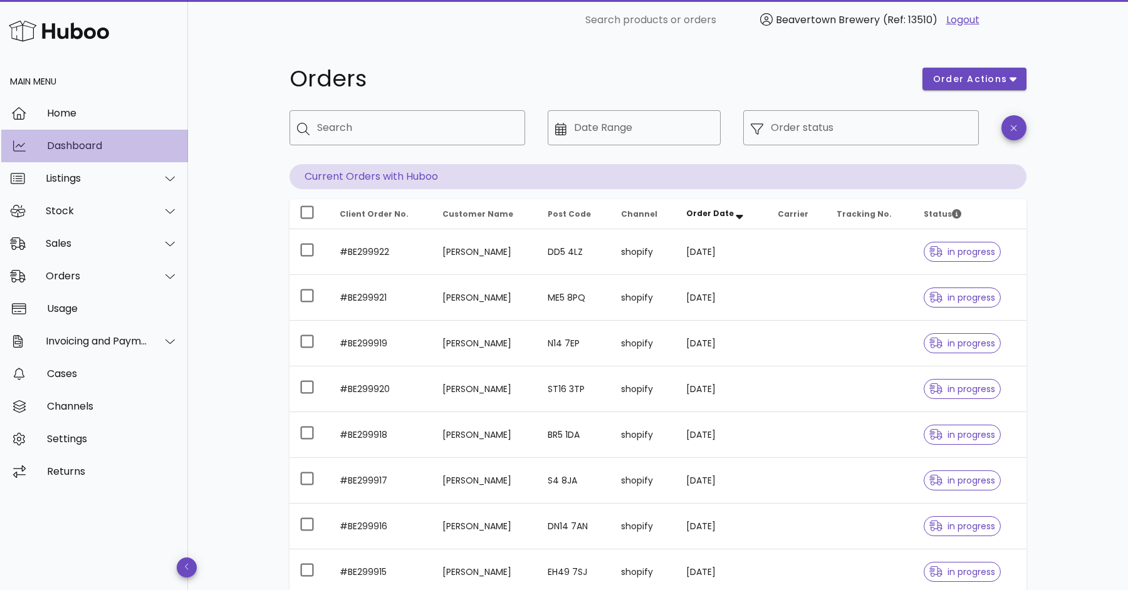
click at [75, 144] on div "Dashboard" at bounding box center [112, 146] width 131 height 12
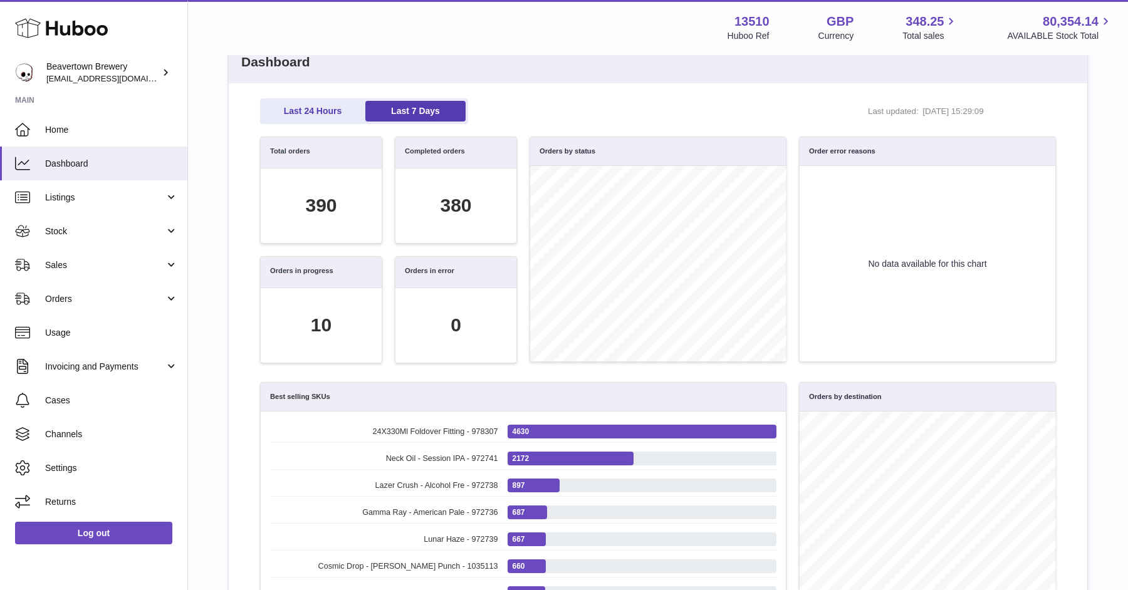
scroll to position [79, 0]
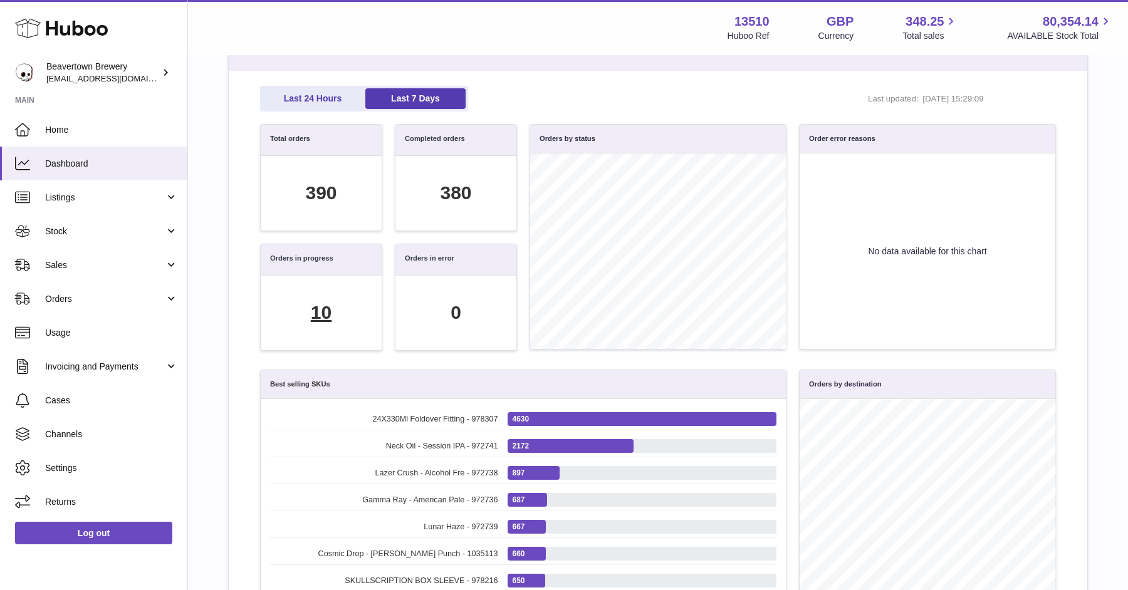
click at [321, 313] on div "10" at bounding box center [321, 313] width 21 height 26
click at [143, 298] on span "Orders" at bounding box center [105, 299] width 120 height 12
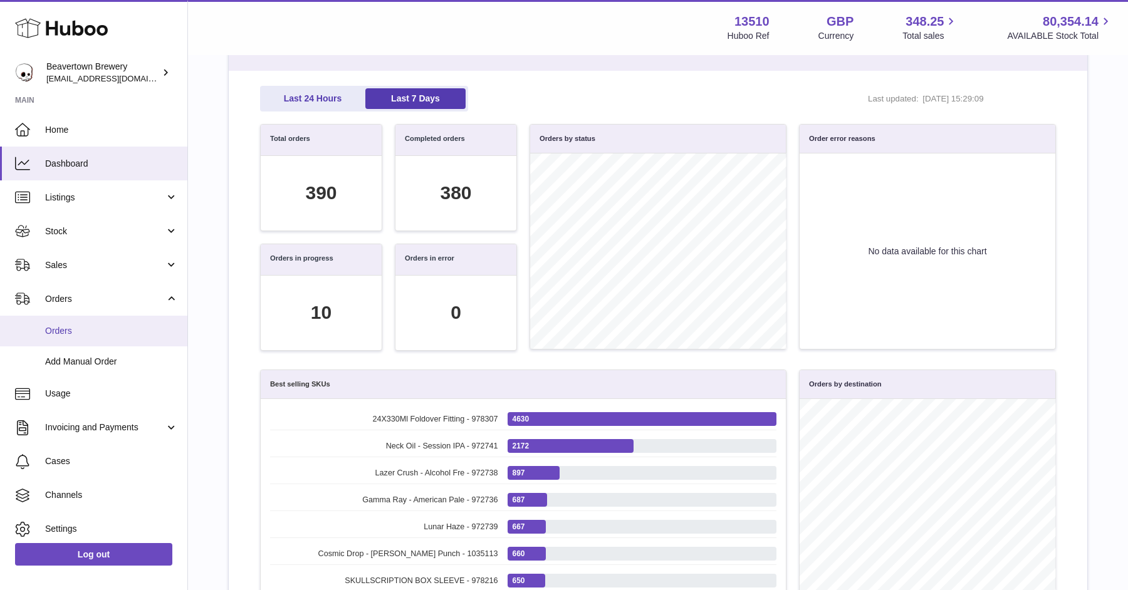
click at [100, 335] on span "Orders" at bounding box center [111, 331] width 133 height 12
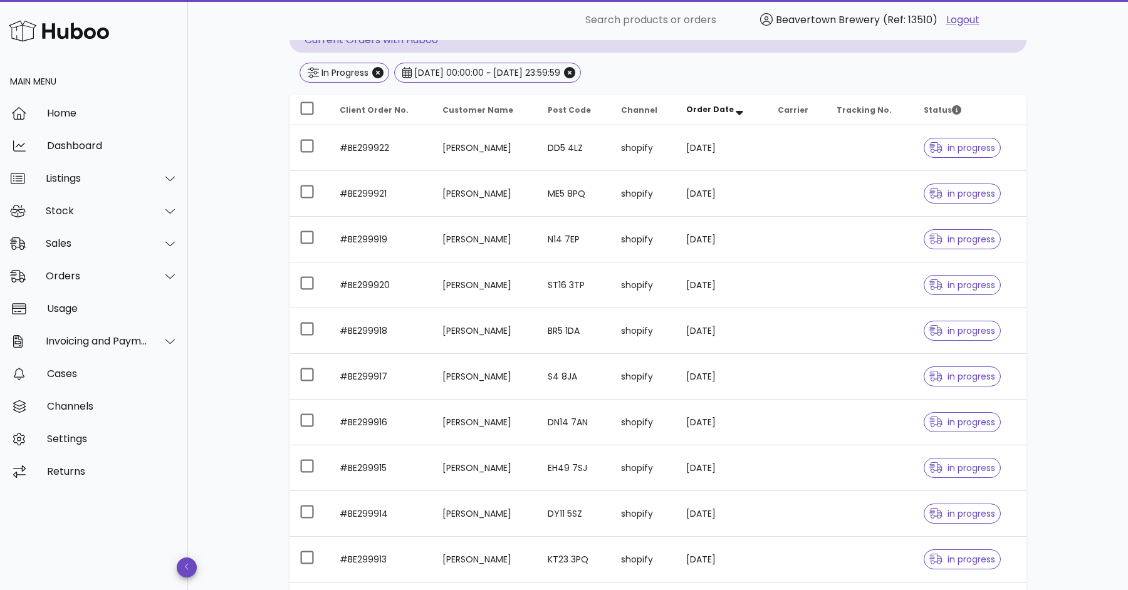
scroll to position [149, 0]
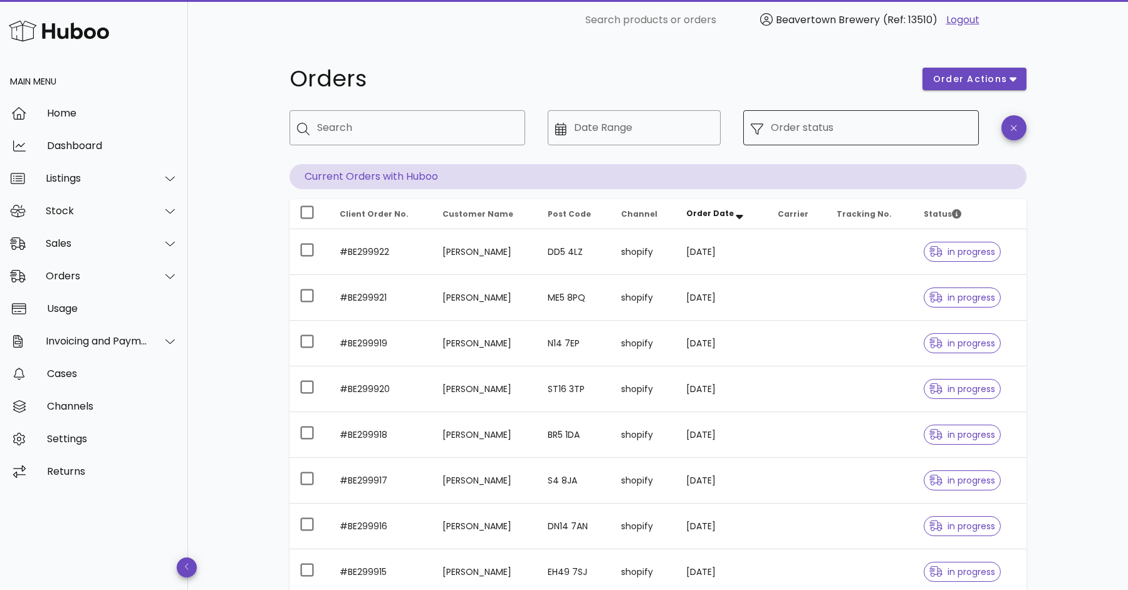
click at [834, 136] on input "Order status" at bounding box center [871, 128] width 201 height 20
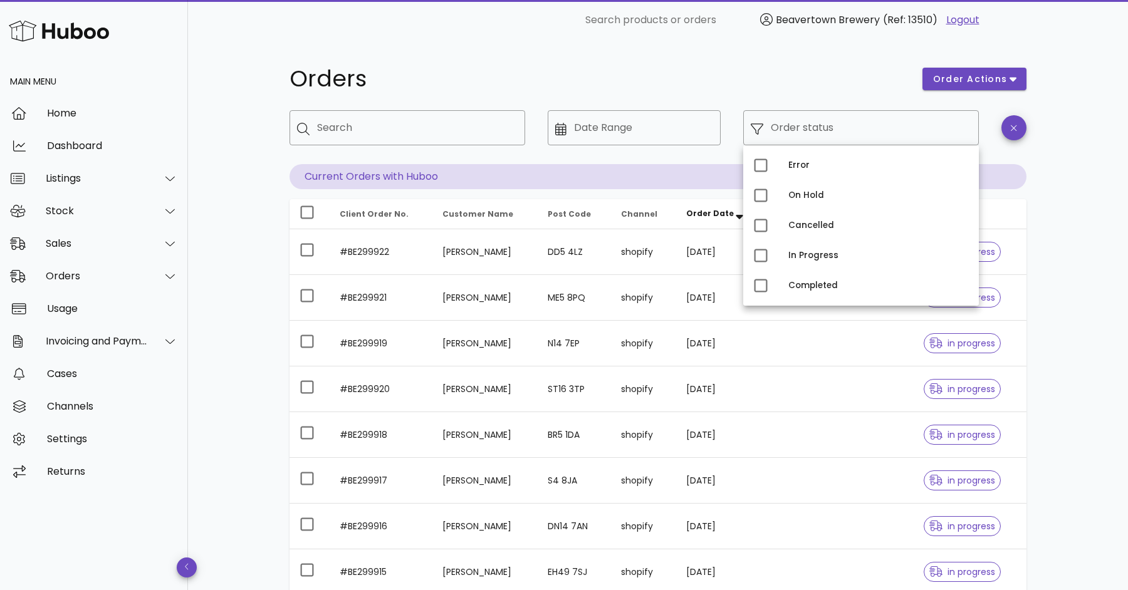
click at [799, 63] on div "Orders" at bounding box center [598, 79] width 633 height 38
